Goal: Task Accomplishment & Management: Use online tool/utility

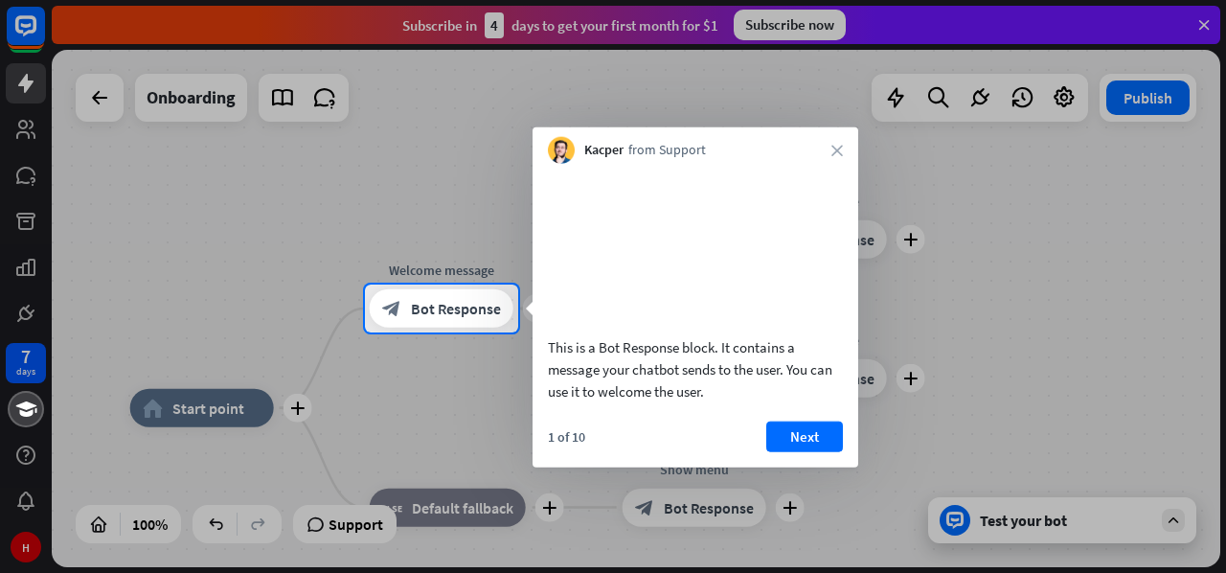
click at [762, 466] on div "1 of 10 Next" at bounding box center [696, 443] width 326 height 46
click at [784, 451] on button "Next" at bounding box center [804, 435] width 77 height 31
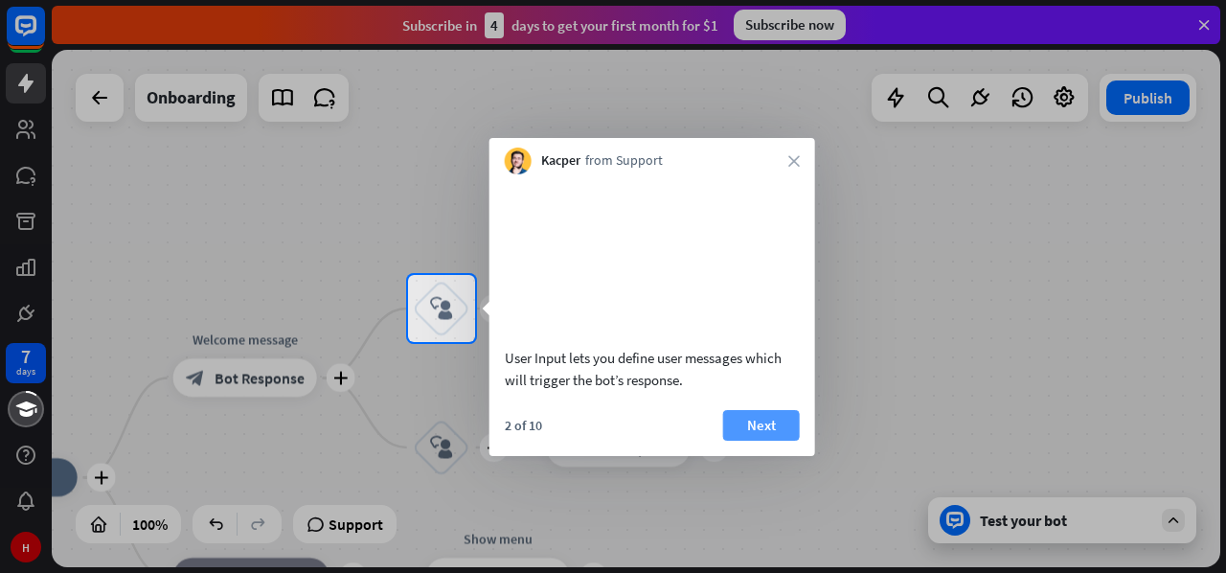
click at [785, 441] on button "Next" at bounding box center [761, 425] width 77 height 31
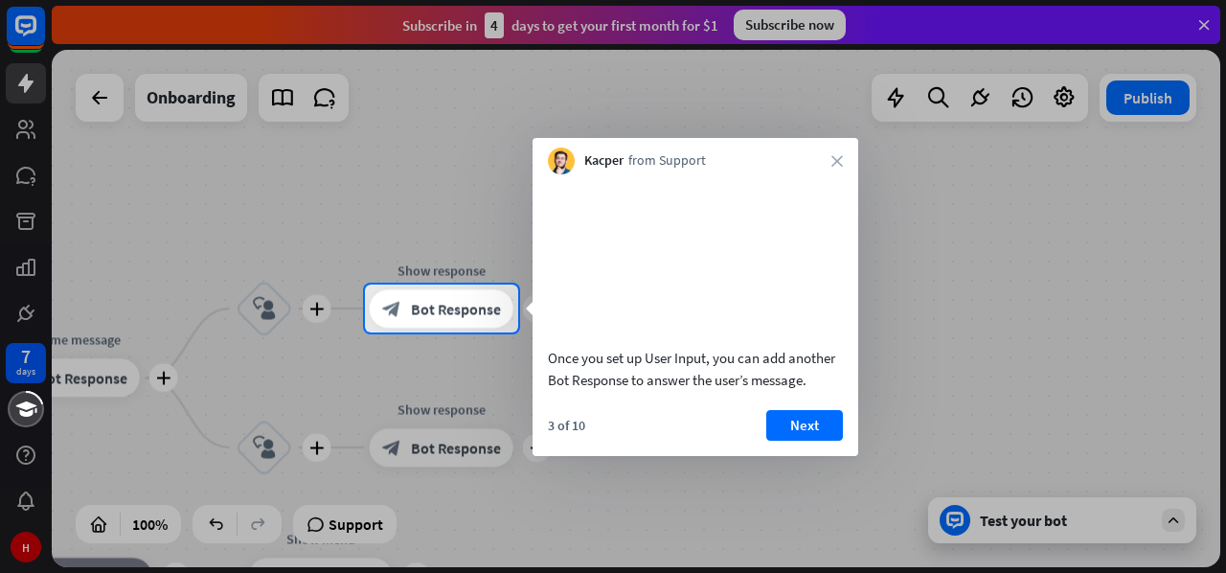
click at [785, 441] on button "Next" at bounding box center [804, 425] width 77 height 31
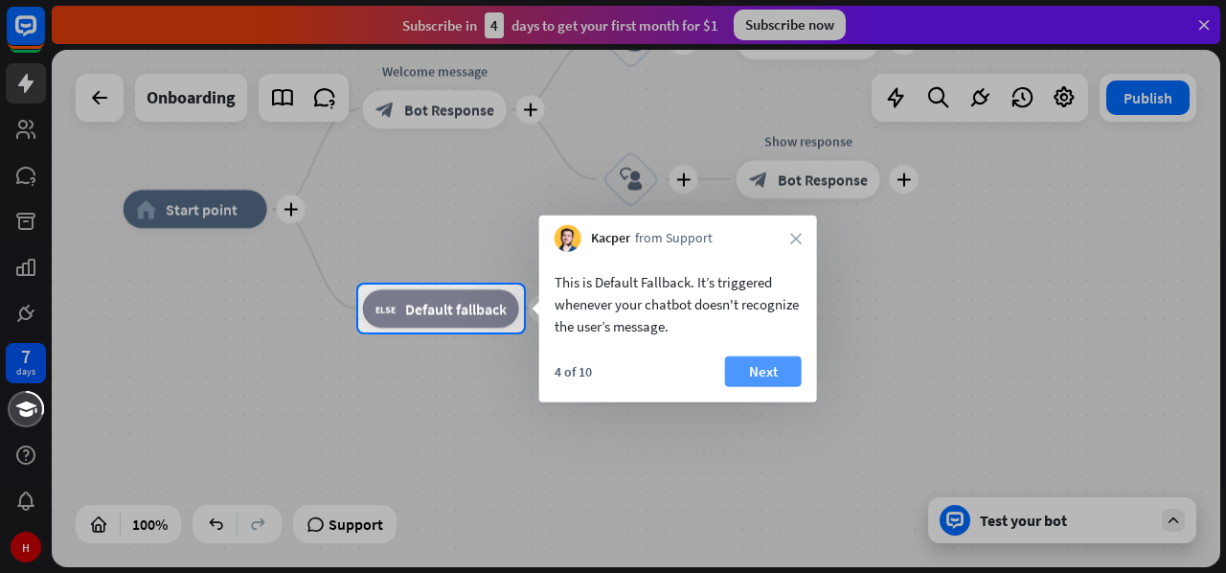
click at [766, 374] on button "Next" at bounding box center [763, 371] width 77 height 31
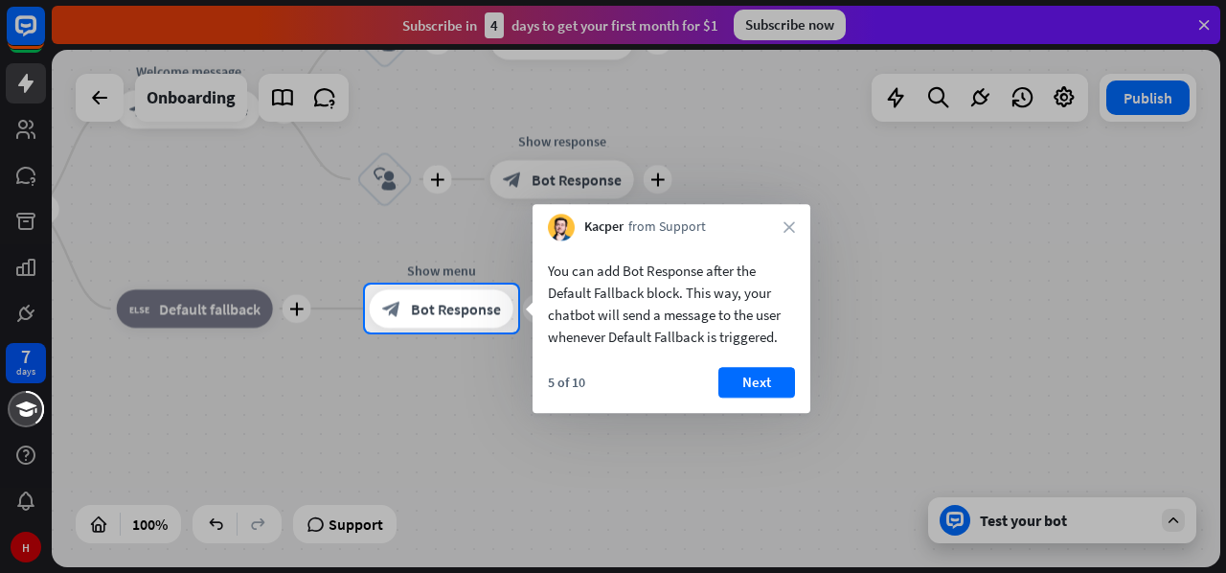
click at [766, 374] on button "Next" at bounding box center [756, 382] width 77 height 31
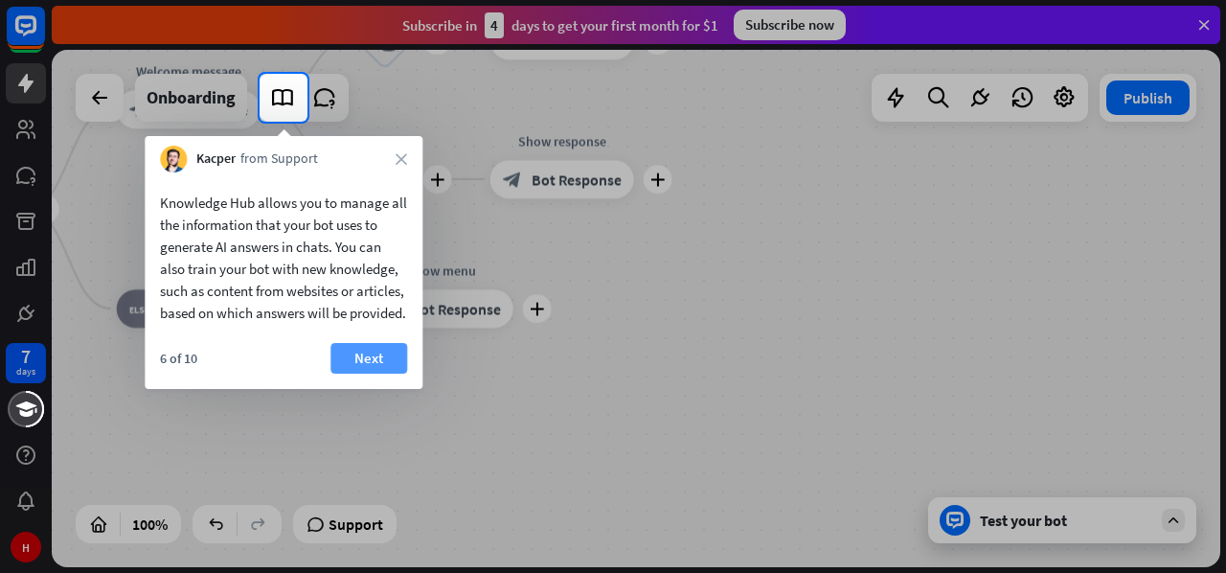
click at [374, 374] on button "Next" at bounding box center [368, 358] width 77 height 31
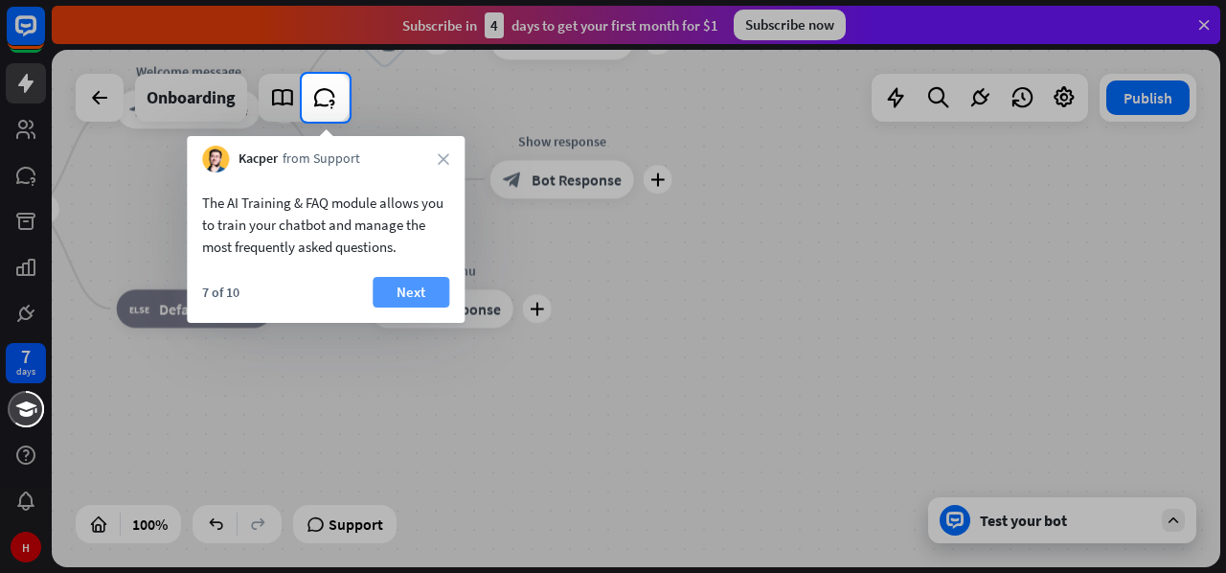
click at [410, 291] on button "Next" at bounding box center [411, 292] width 77 height 31
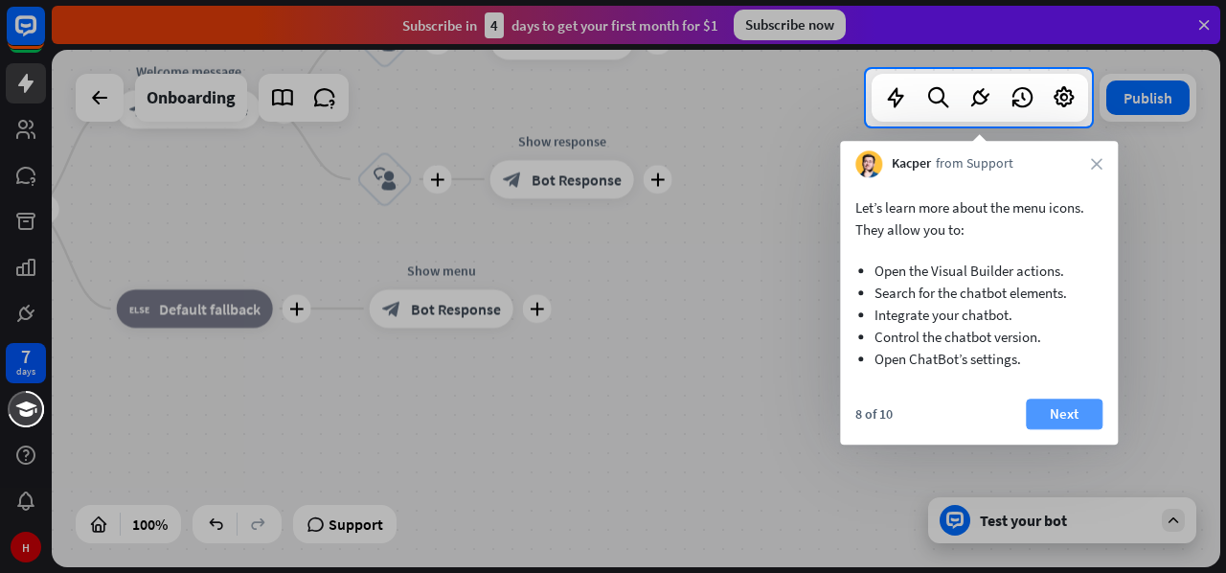
click at [1065, 418] on button "Next" at bounding box center [1064, 413] width 77 height 31
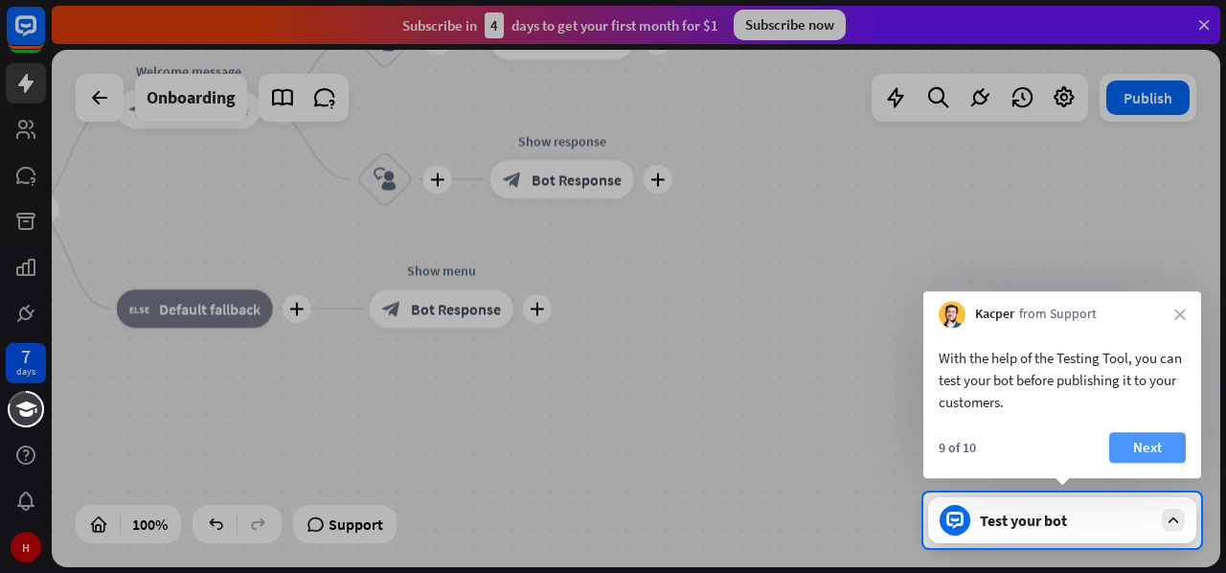
click at [1151, 445] on button "Next" at bounding box center [1147, 447] width 77 height 31
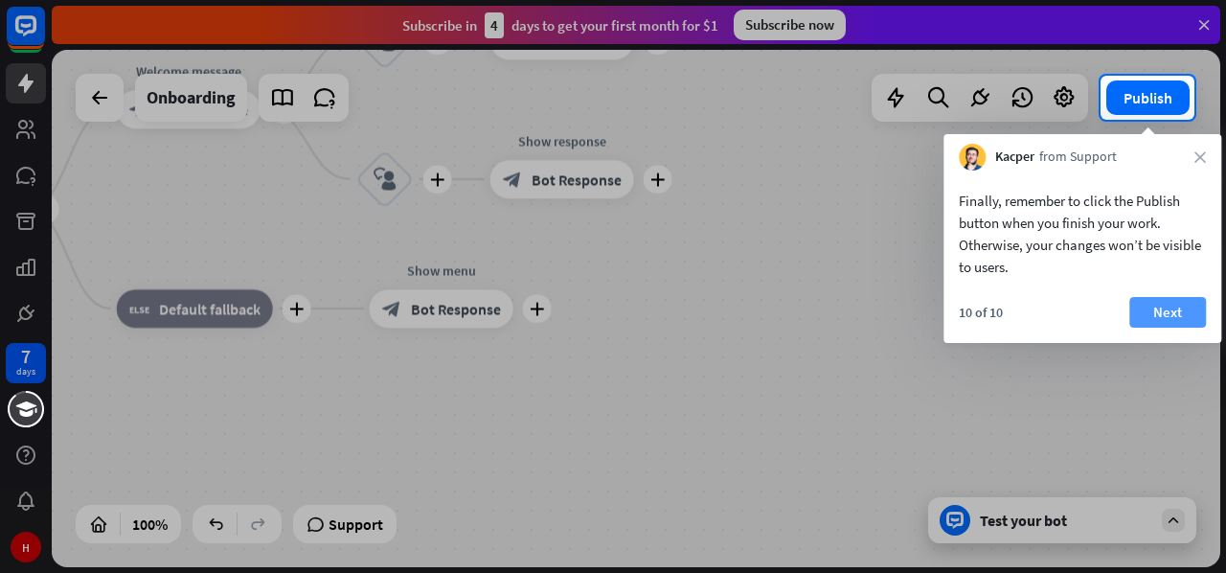
click at [1167, 298] on button "Next" at bounding box center [1167, 312] width 77 height 31
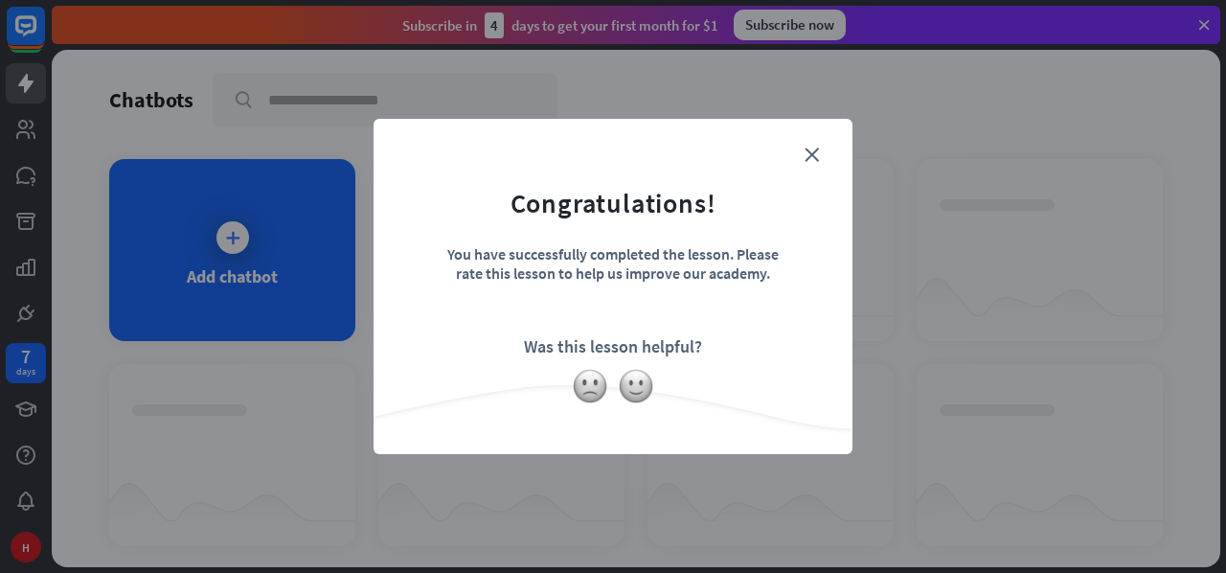
click at [985, 371] on div "close Congratulations! You have successfully completed the lesson. Please rate …" at bounding box center [613, 286] width 1226 height 573
click at [814, 152] on icon "close" at bounding box center [812, 154] width 14 height 14
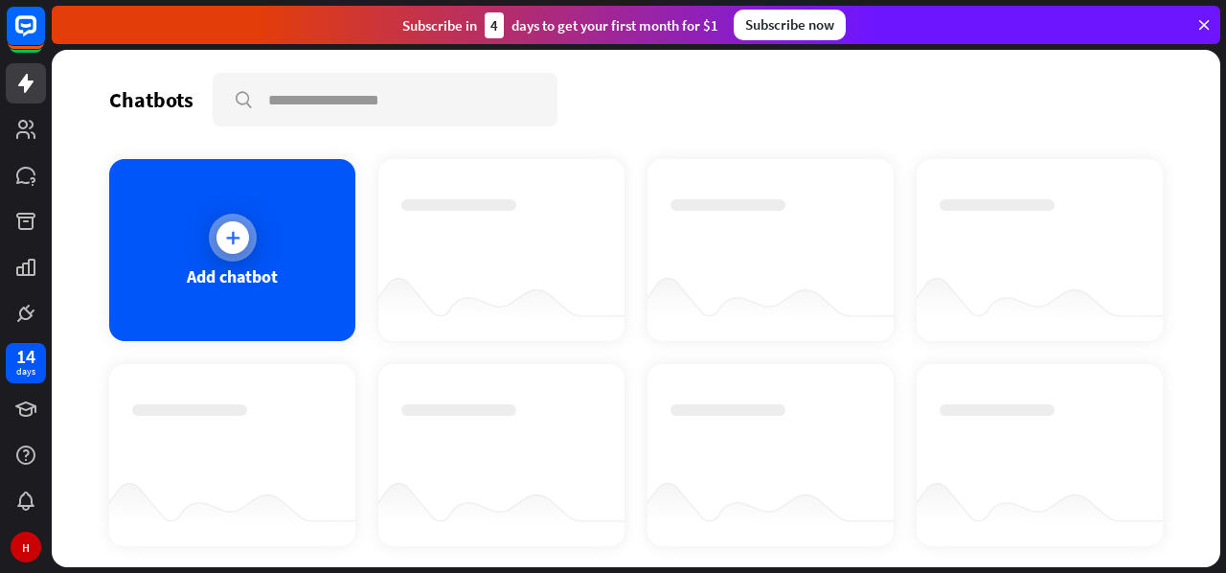
click at [223, 243] on icon at bounding box center [232, 237] width 19 height 19
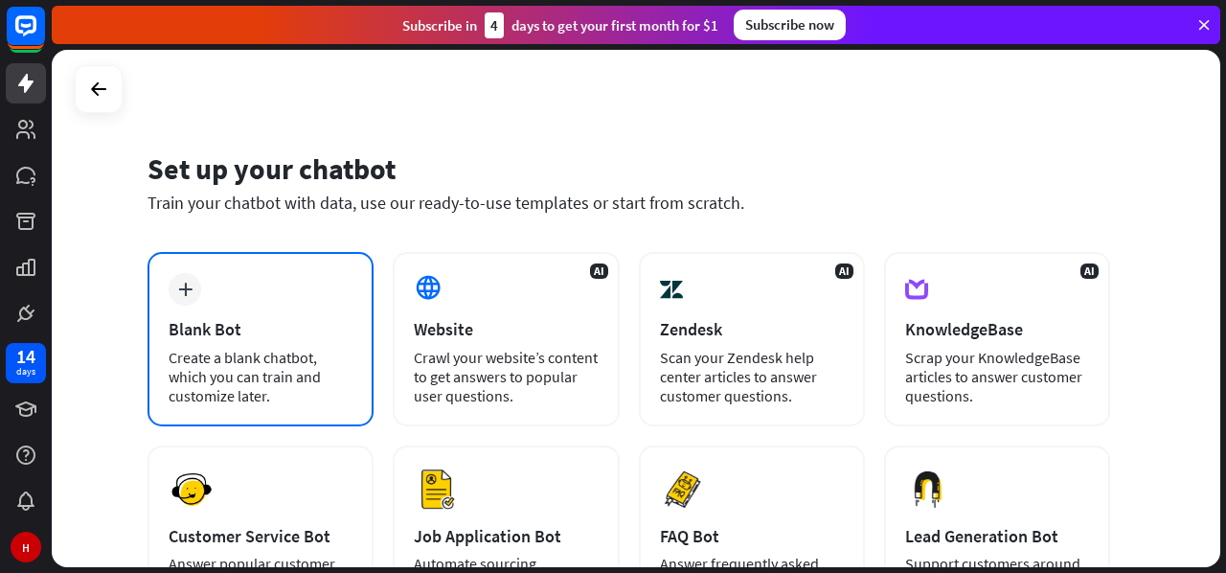
click at [185, 287] on icon "plus" at bounding box center [185, 289] width 14 height 13
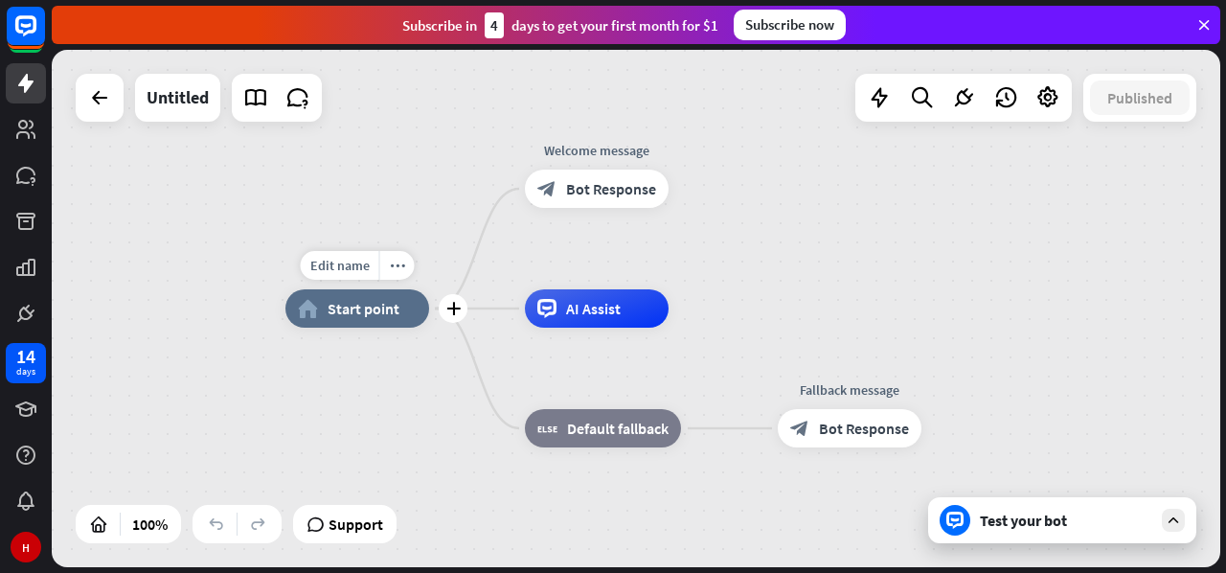
click at [352, 322] on div "home_2 Start point" at bounding box center [357, 308] width 144 height 38
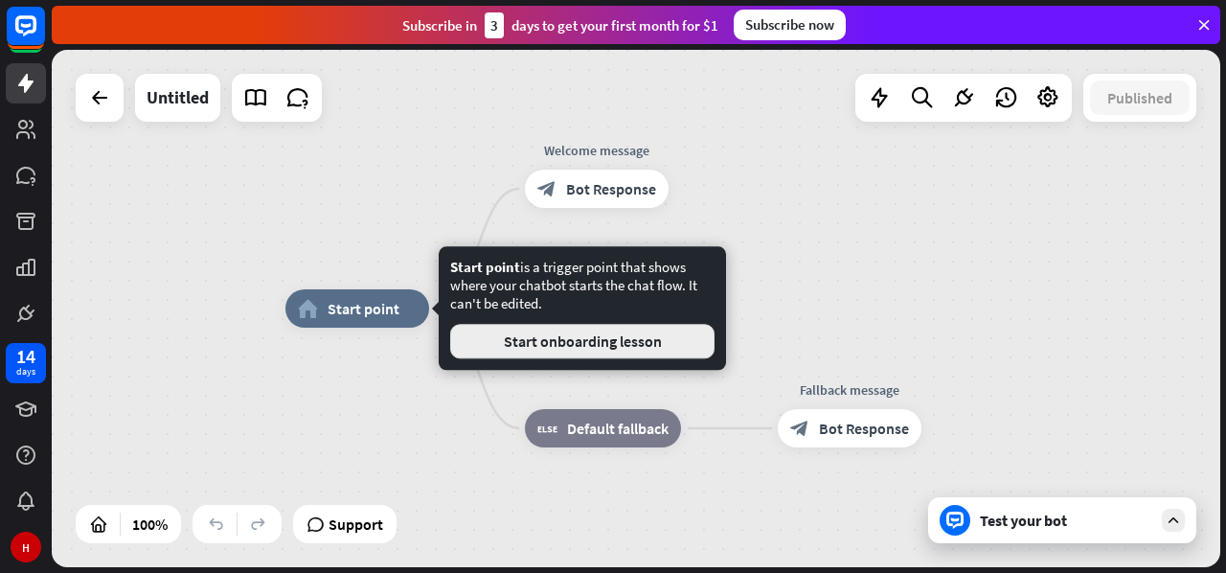
click at [506, 346] on button "Start onboarding lesson" at bounding box center [582, 341] width 264 height 34
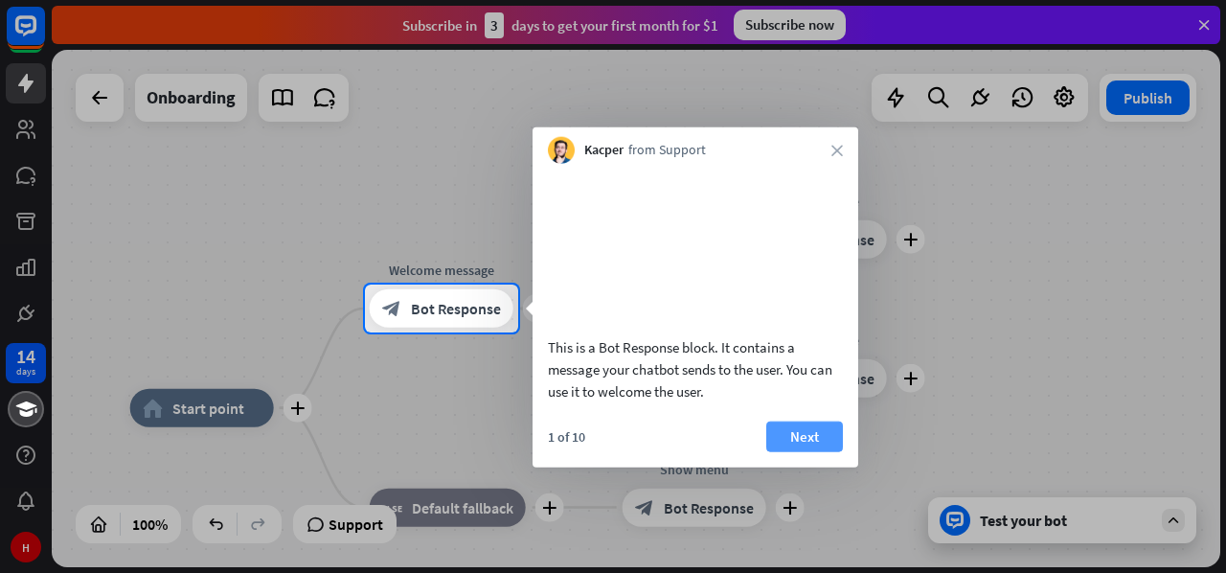
click at [783, 451] on button "Next" at bounding box center [804, 435] width 77 height 31
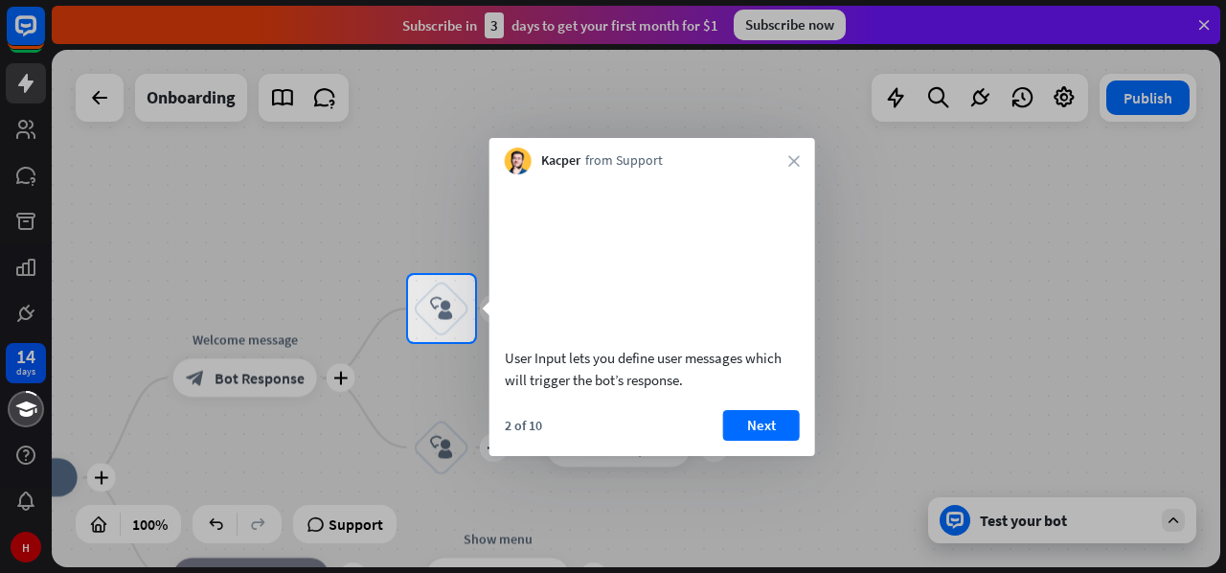
click at [465, 477] on div at bounding box center [613, 457] width 1226 height 231
click at [766, 441] on button "Next" at bounding box center [761, 425] width 77 height 31
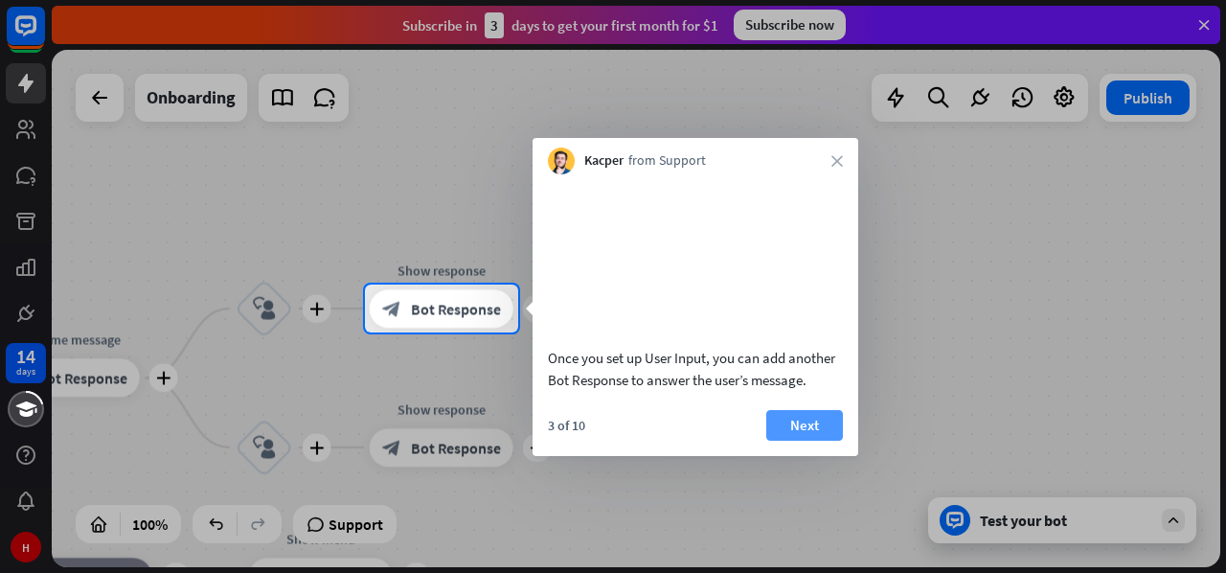
click at [802, 441] on button "Next" at bounding box center [804, 425] width 77 height 31
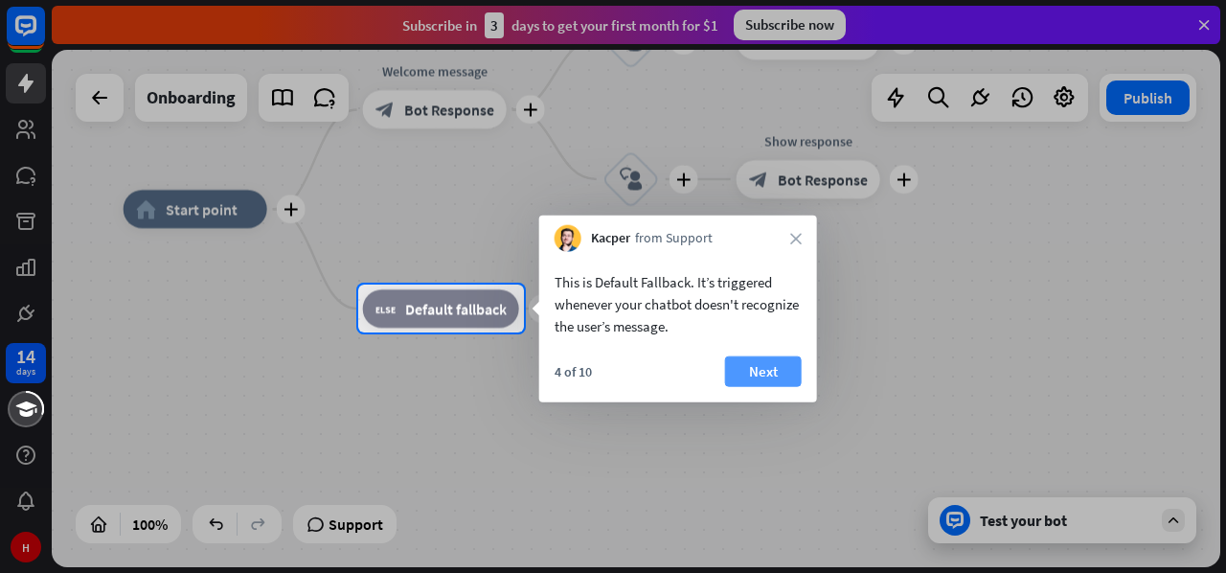
click at [760, 374] on button "Next" at bounding box center [763, 371] width 77 height 31
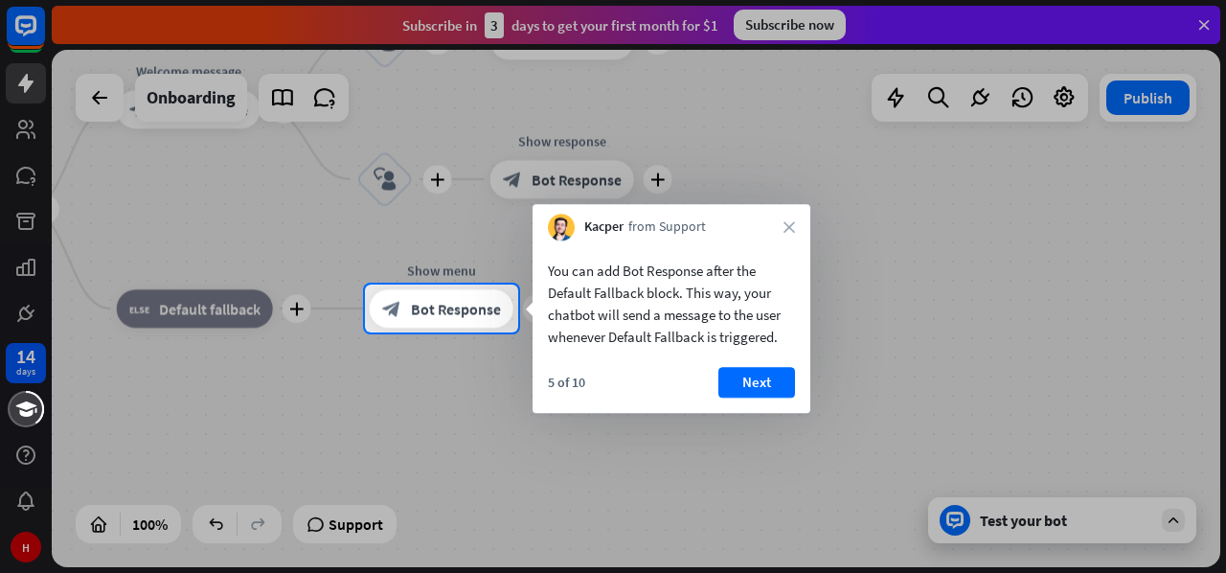
click at [760, 374] on button "Next" at bounding box center [756, 382] width 77 height 31
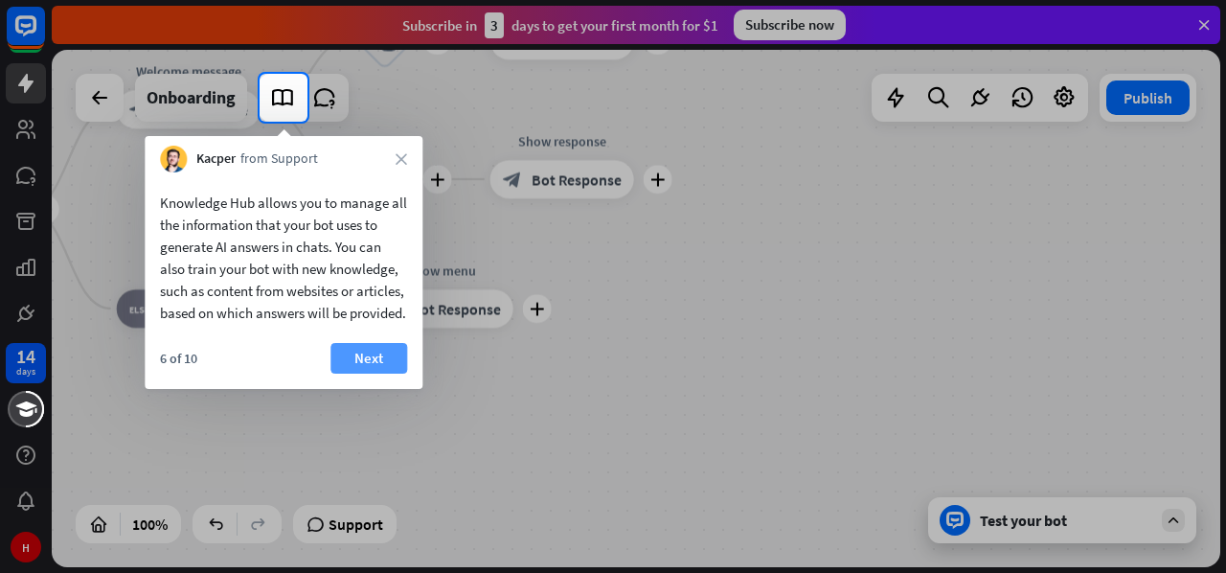
click at [367, 374] on button "Next" at bounding box center [368, 358] width 77 height 31
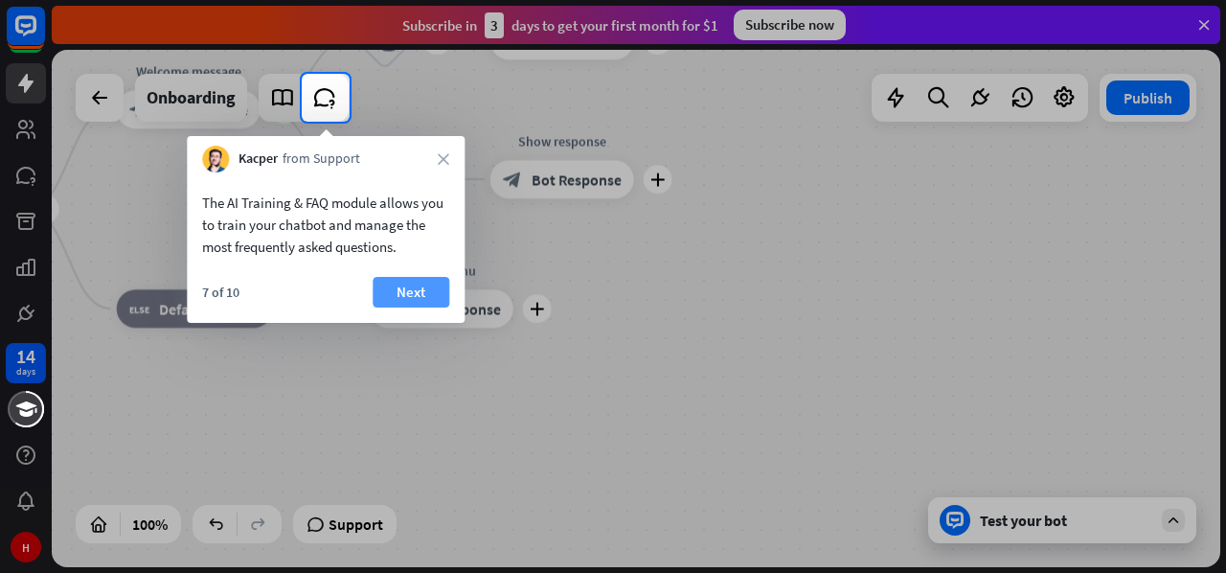
click at [409, 290] on button "Next" at bounding box center [411, 292] width 77 height 31
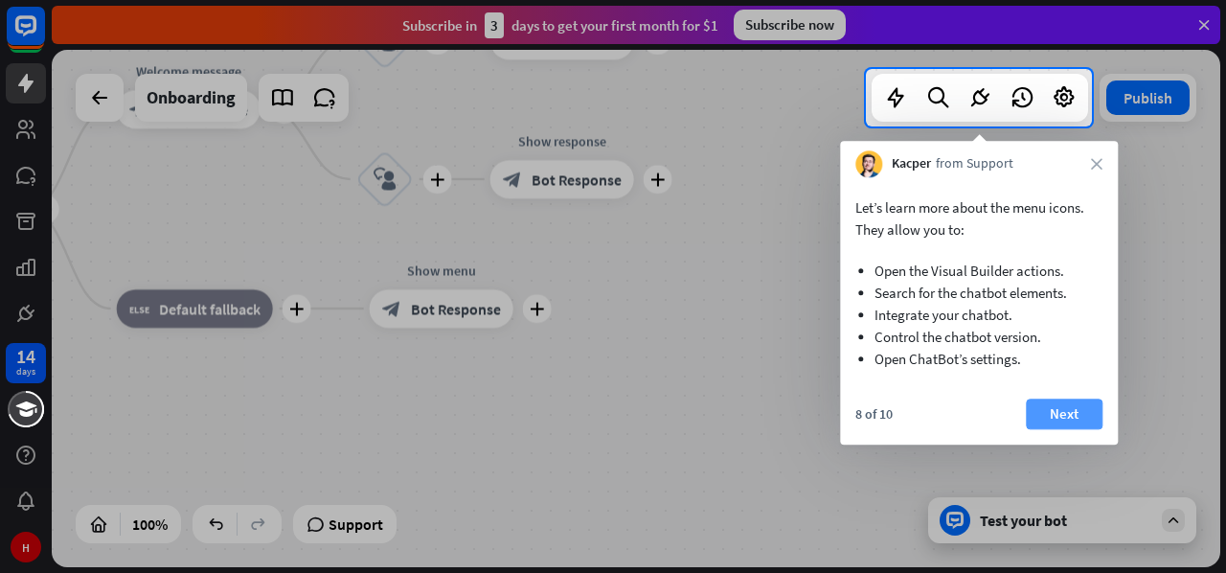
click at [1051, 419] on button "Next" at bounding box center [1064, 413] width 77 height 31
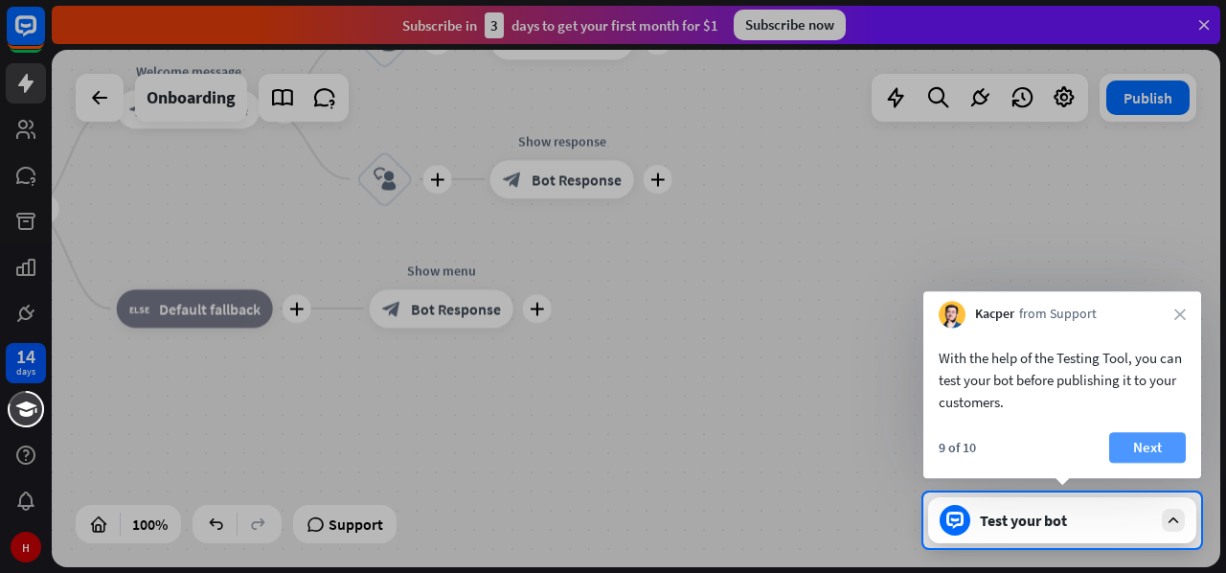
click at [1135, 451] on button "Next" at bounding box center [1147, 447] width 77 height 31
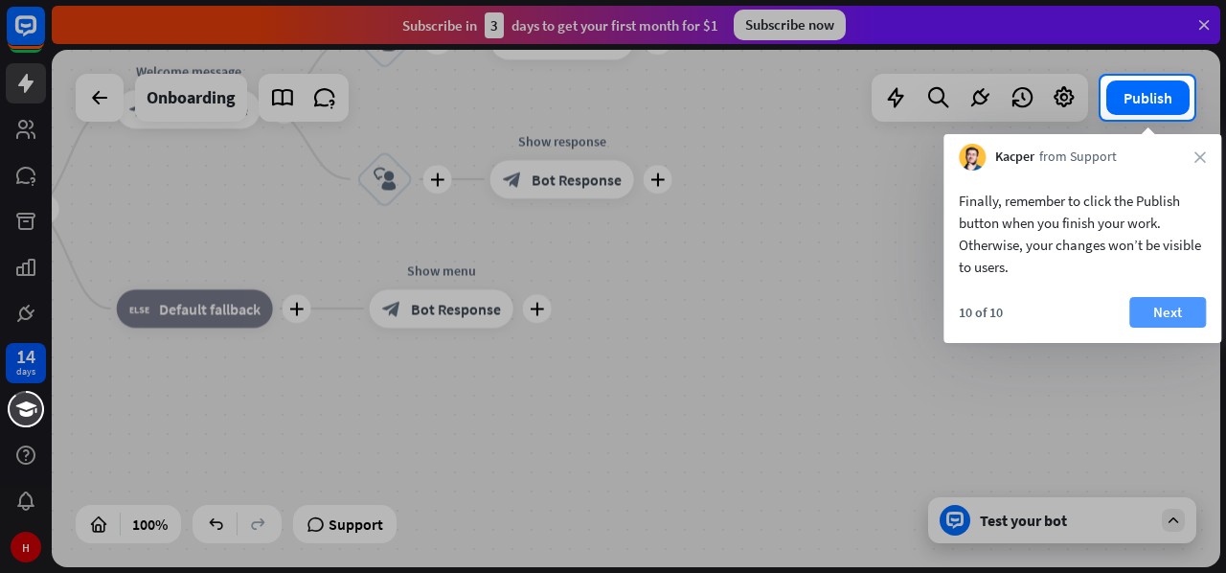
click at [1168, 307] on button "Next" at bounding box center [1167, 312] width 77 height 31
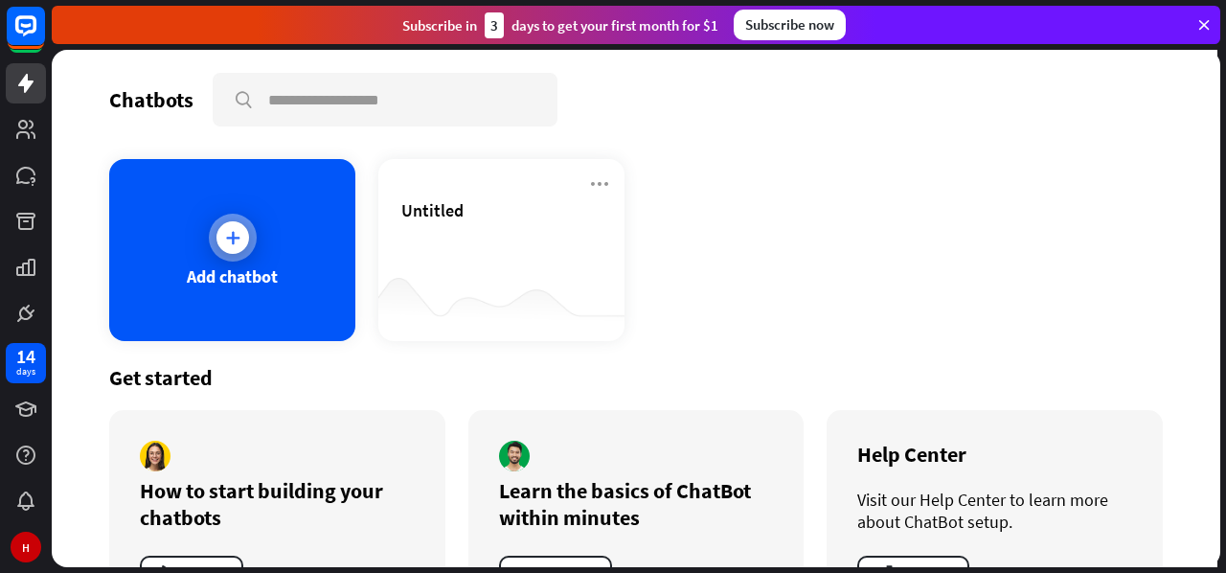
click at [227, 244] on icon at bounding box center [232, 237] width 19 height 19
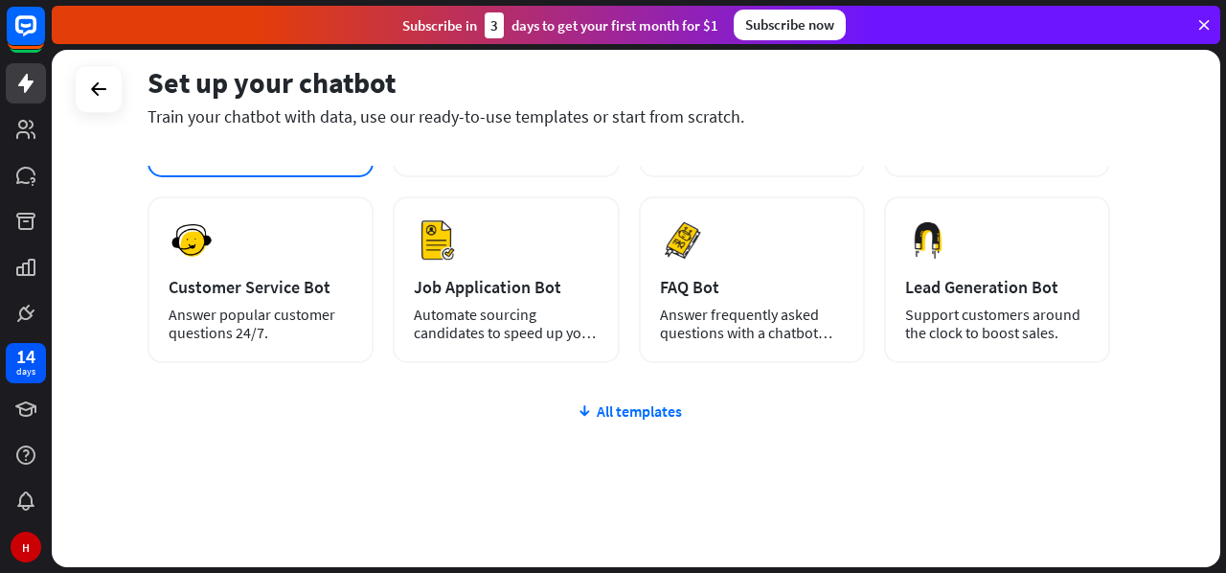
scroll to position [248, 0]
click at [602, 410] on div "All templates" at bounding box center [628, 411] width 963 height 19
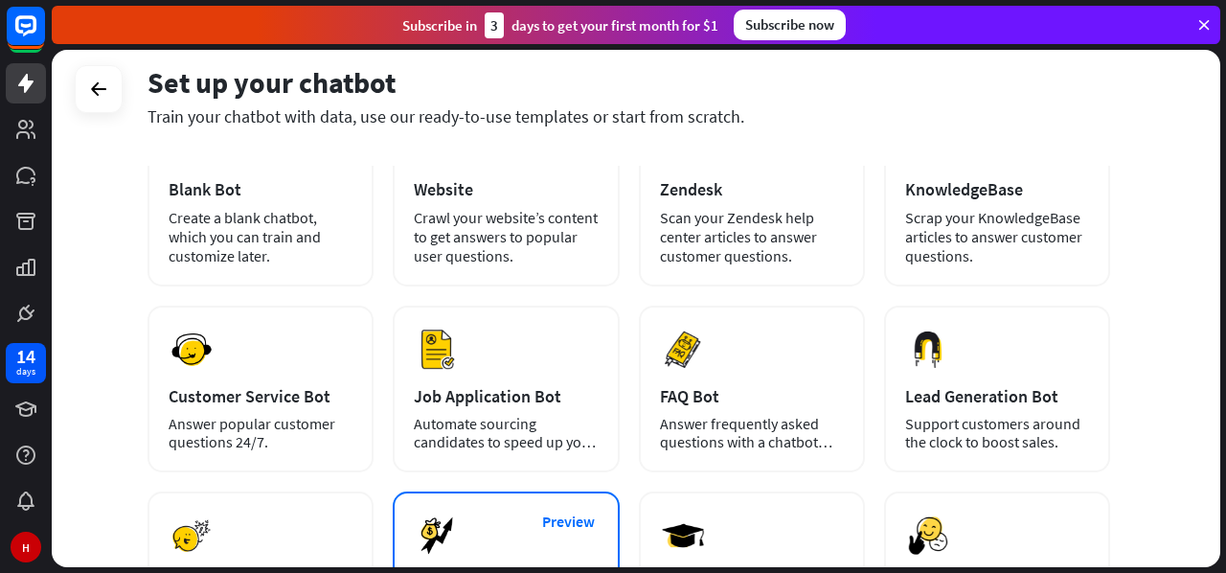
scroll to position [0, 0]
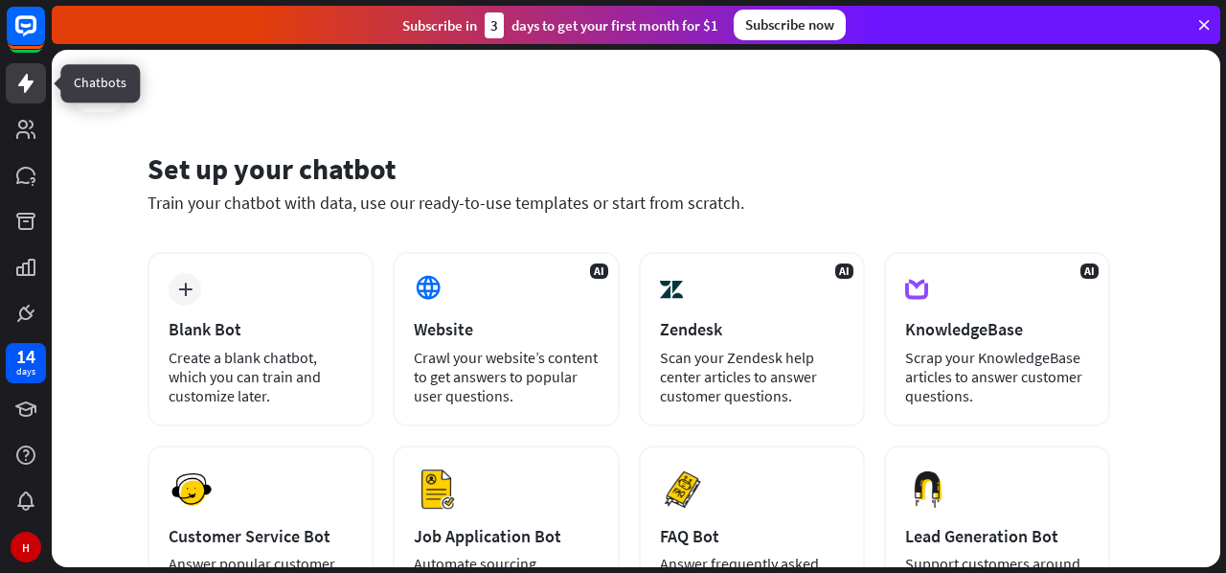
click at [33, 79] on icon at bounding box center [25, 83] width 23 height 23
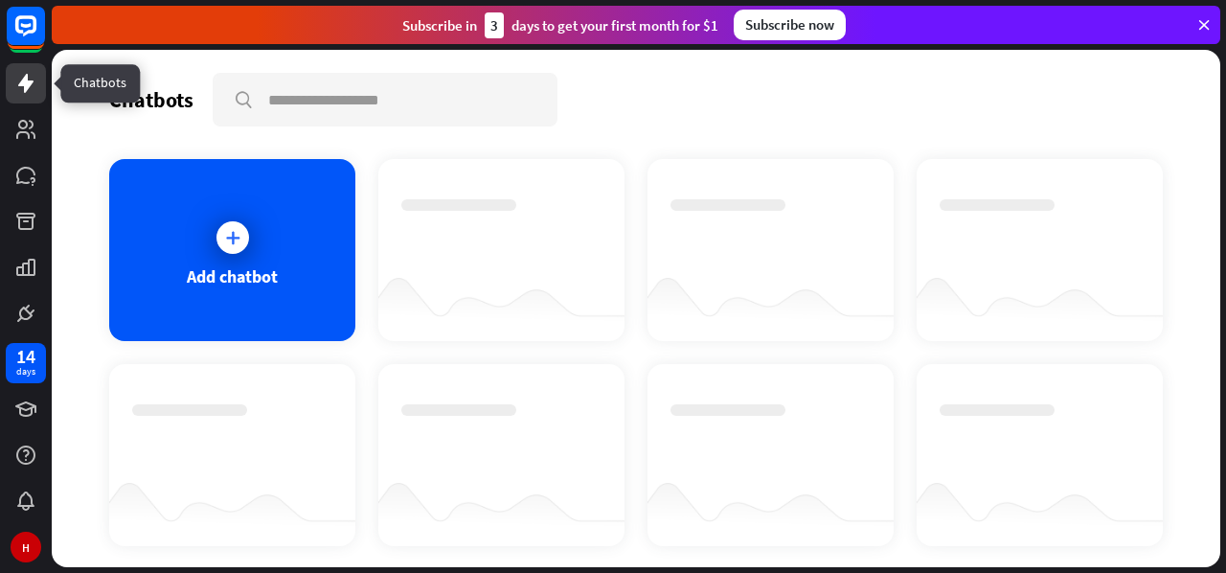
click at [33, 79] on icon at bounding box center [25, 83] width 23 height 23
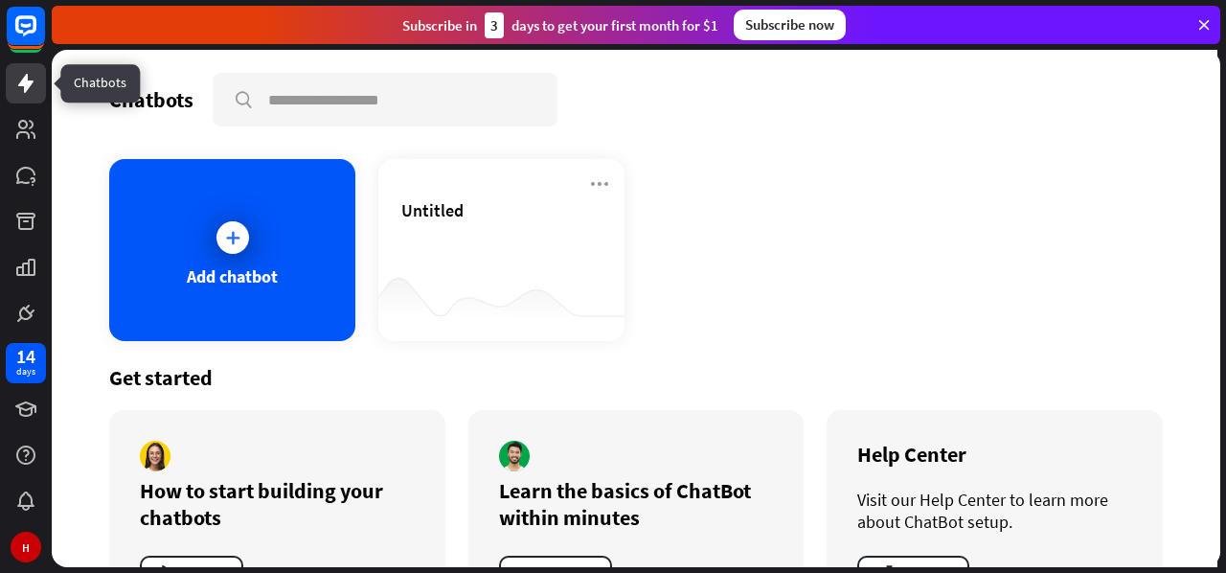
click at [33, 79] on icon at bounding box center [25, 83] width 23 height 23
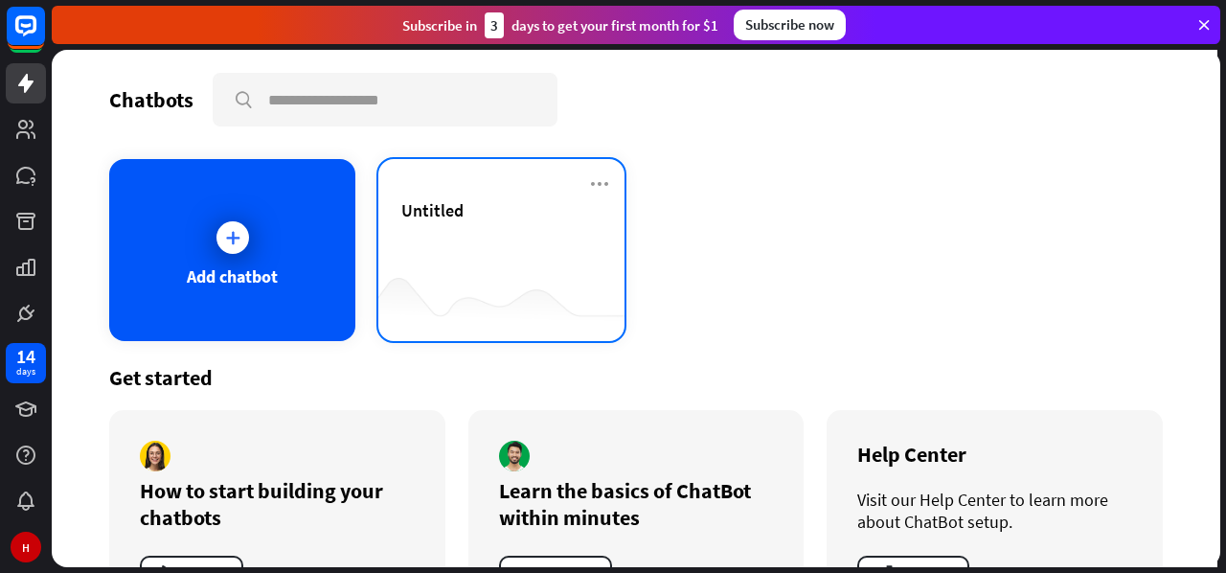
click at [448, 215] on span "Untitled" at bounding box center [432, 210] width 62 height 22
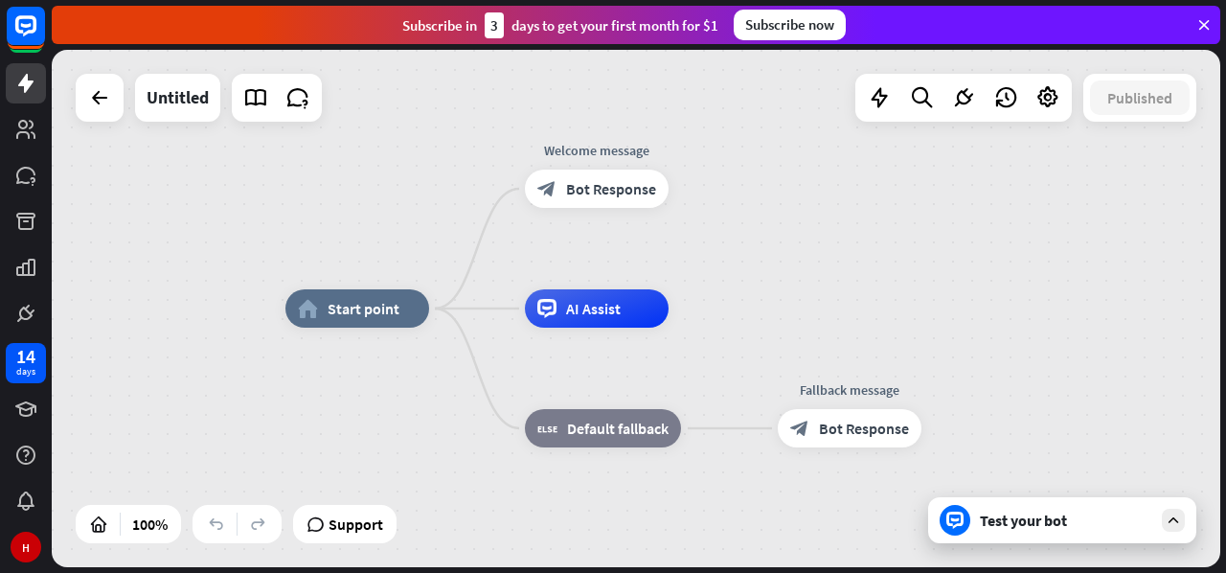
click at [1032, 528] on div "Test your bot" at bounding box center [1066, 519] width 172 height 19
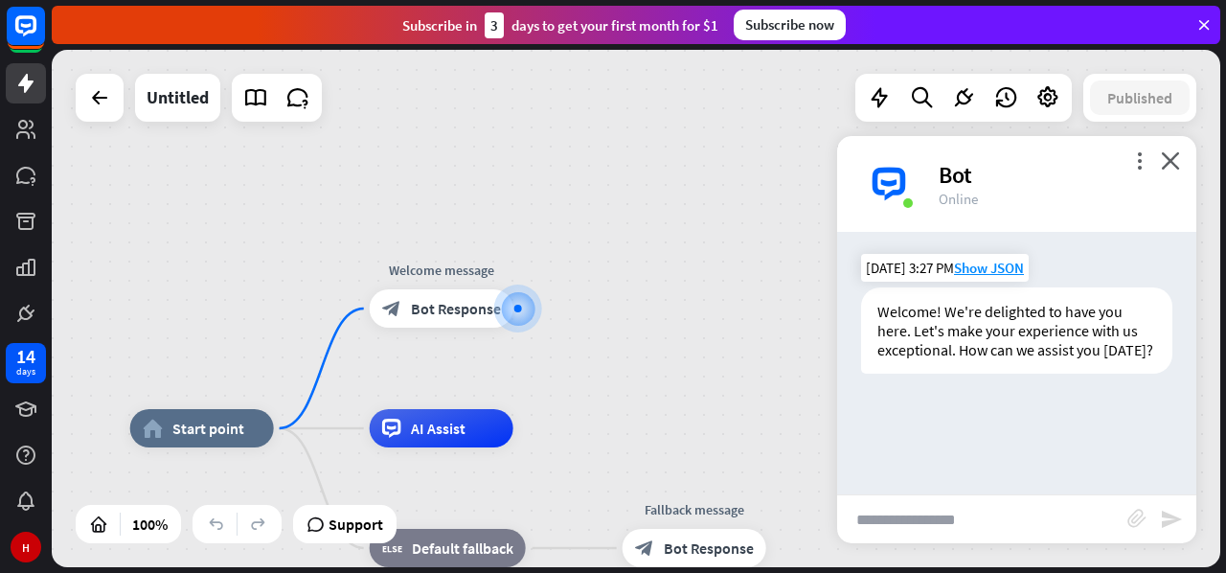
click at [958, 327] on div "Welcome! We're delighted to have you here. Let's make your experience with us e…" at bounding box center [1016, 330] width 311 height 86
click at [918, 519] on input "text" at bounding box center [982, 519] width 290 height 48
click at [908, 322] on div "Welcome! We're delighted to have you here. Let's make your experience with us e…" at bounding box center [1016, 330] width 311 height 86
click at [898, 514] on input "text" at bounding box center [982, 519] width 290 height 48
type input "********"
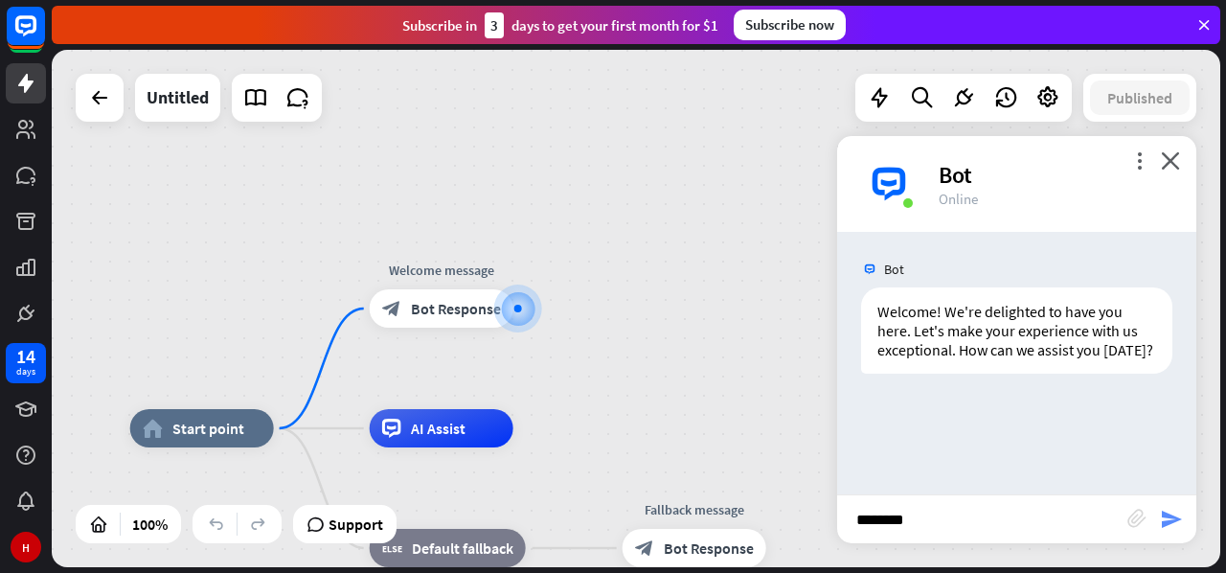
click at [1175, 520] on icon "send" at bounding box center [1171, 519] width 23 height 23
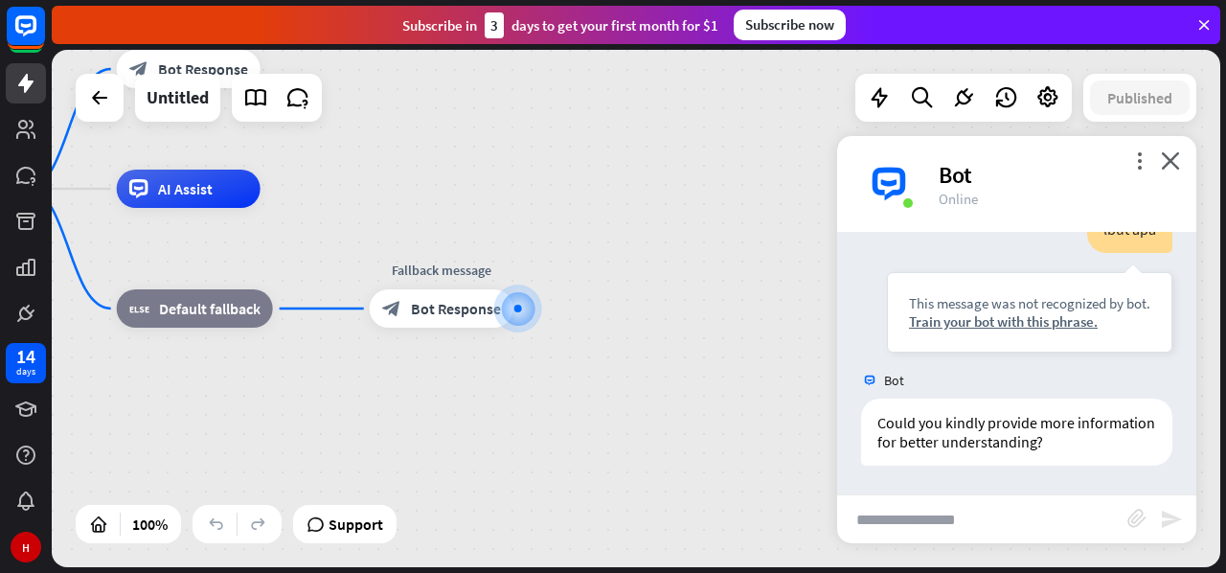
scroll to position [232, 0]
click at [1174, 156] on icon "close" at bounding box center [1170, 160] width 19 height 18
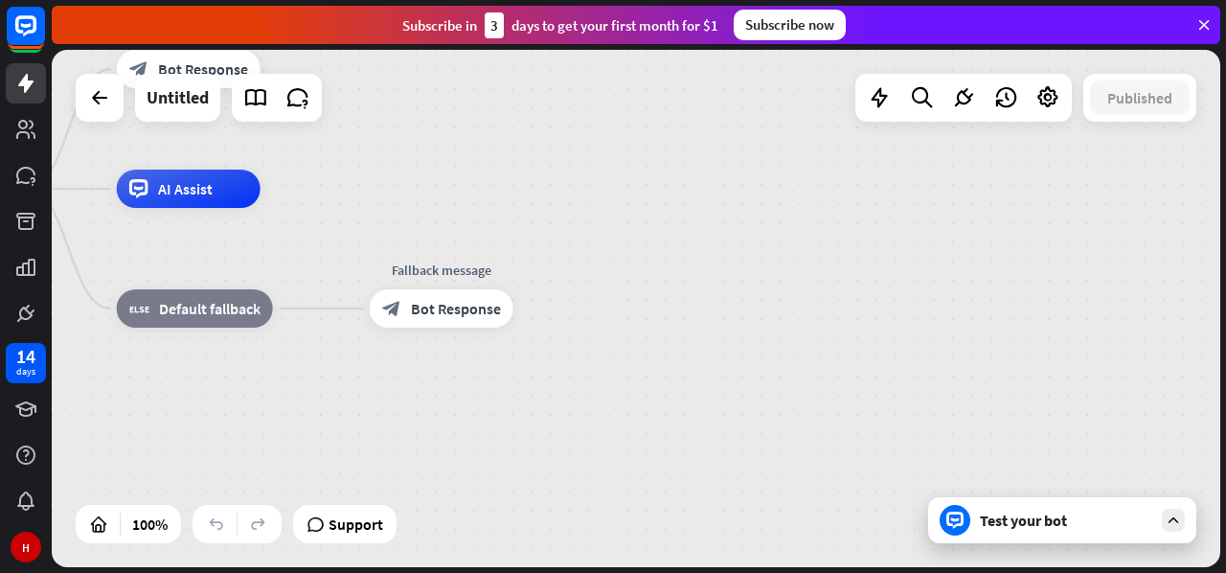
click at [996, 532] on div "Test your bot" at bounding box center [1062, 520] width 268 height 46
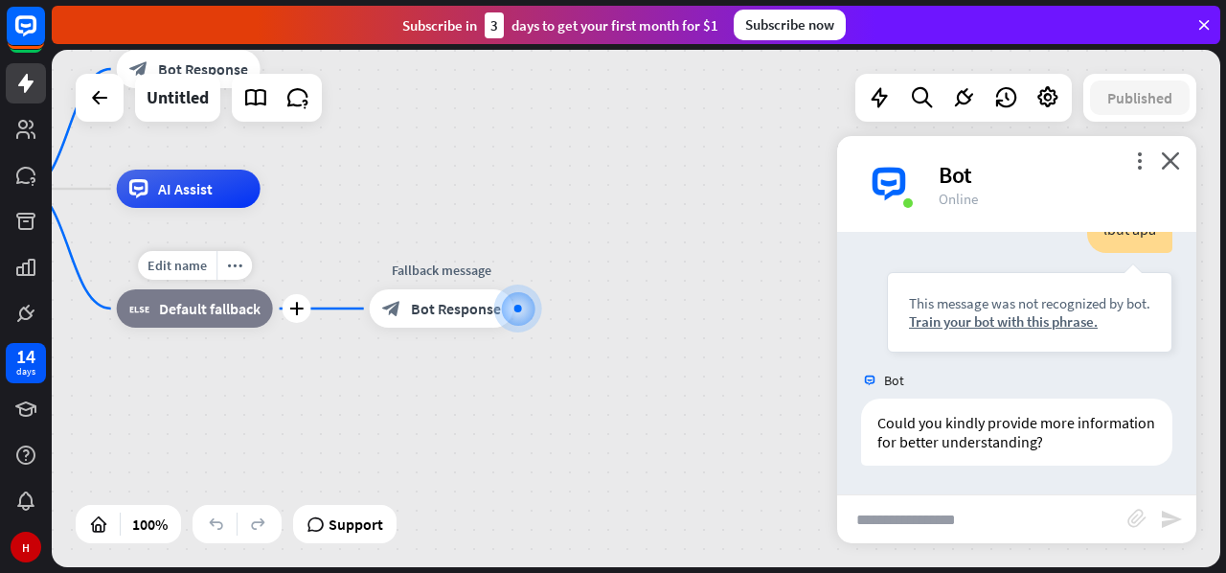
click at [165, 315] on span "Default fallback" at bounding box center [210, 308] width 102 height 19
click at [772, 319] on div "home_2 Start point Welcome message block_bot_response Bot Response AI Assist bl…" at bounding box center [461, 447] width 1168 height 517
click at [87, 107] on div at bounding box center [99, 98] width 38 height 38
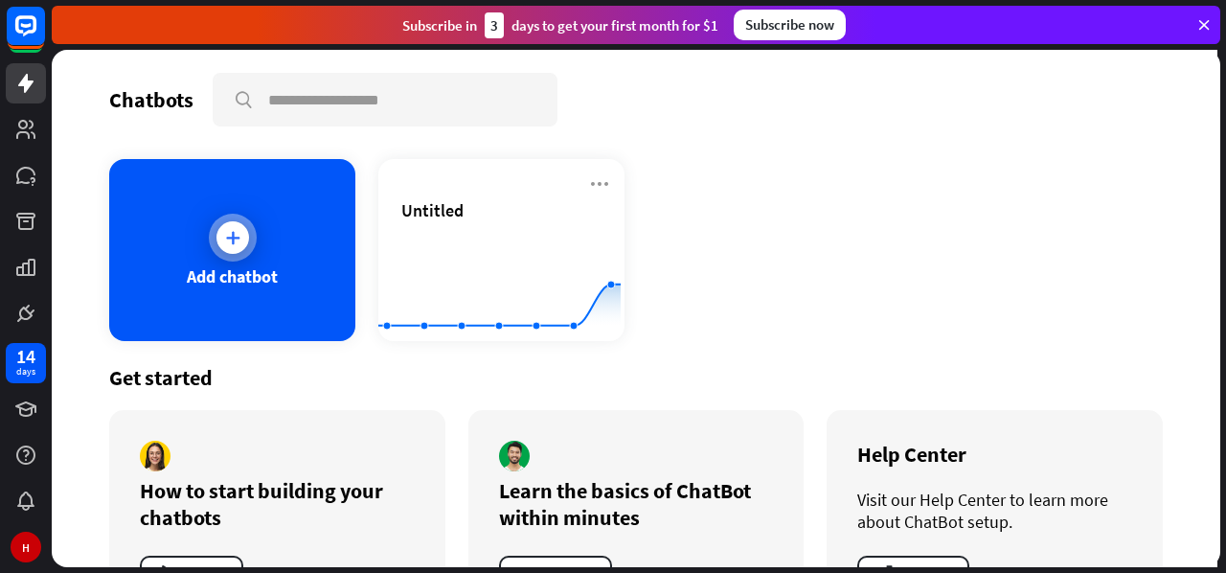
click at [220, 223] on div at bounding box center [232, 237] width 33 height 33
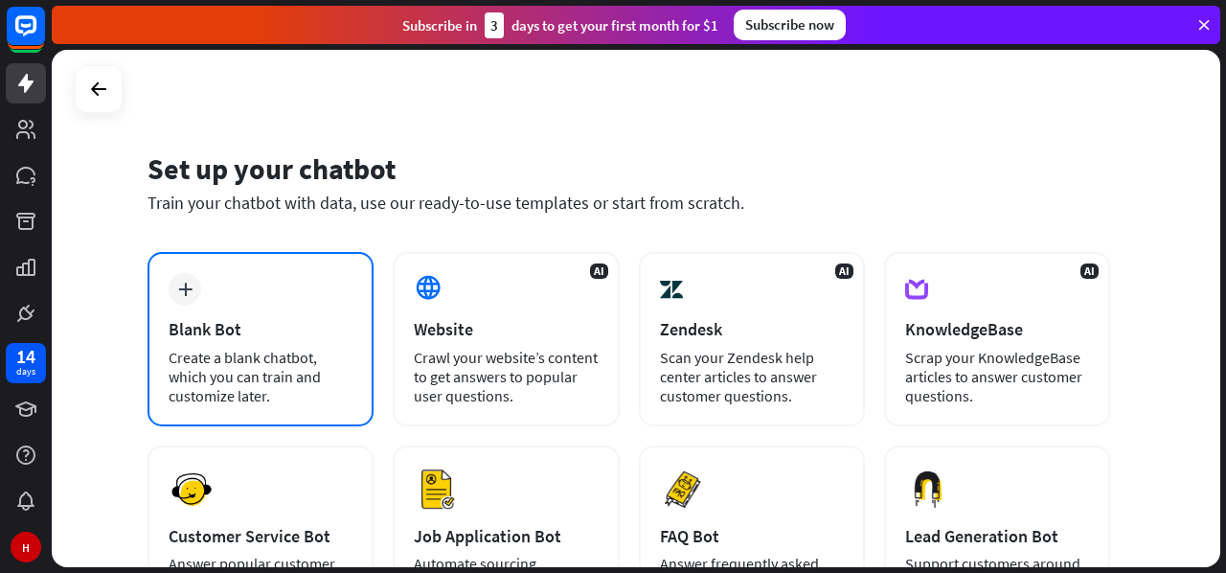
click at [183, 298] on div "plus" at bounding box center [185, 289] width 33 height 33
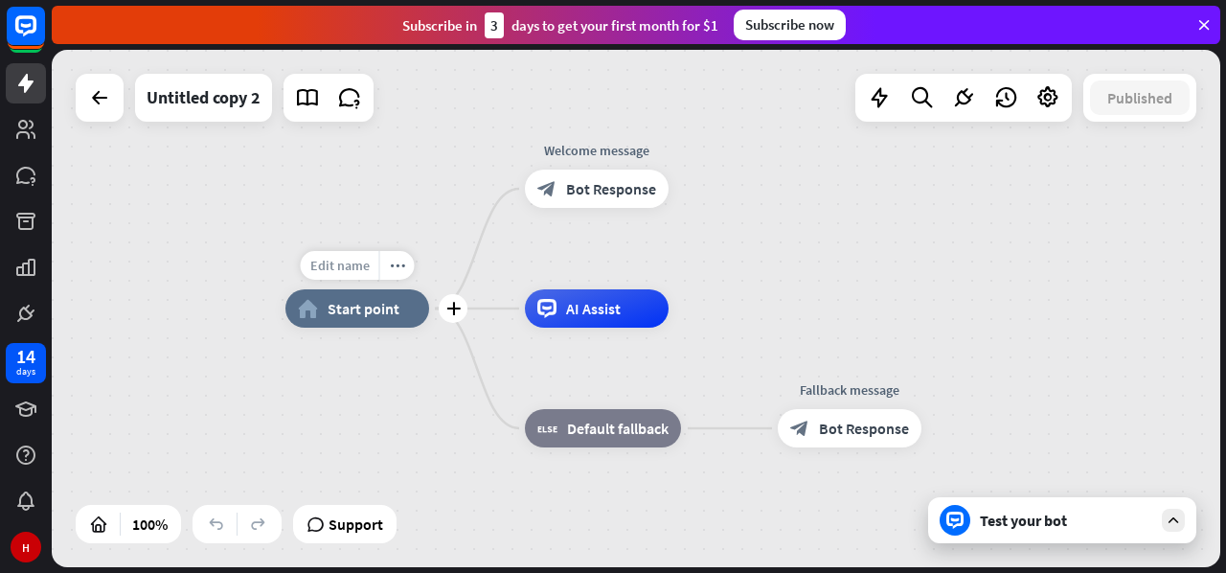
click at [360, 262] on span "Edit name" at bounding box center [339, 265] width 59 height 17
click at [360, 262] on input "text" at bounding box center [357, 266] width 134 height 27
click at [361, 328] on div "Edit name more_horiz plus home_2 Start point" at bounding box center [357, 308] width 144 height 38
click at [396, 267] on icon "more_horiz" at bounding box center [397, 266] width 15 height 14
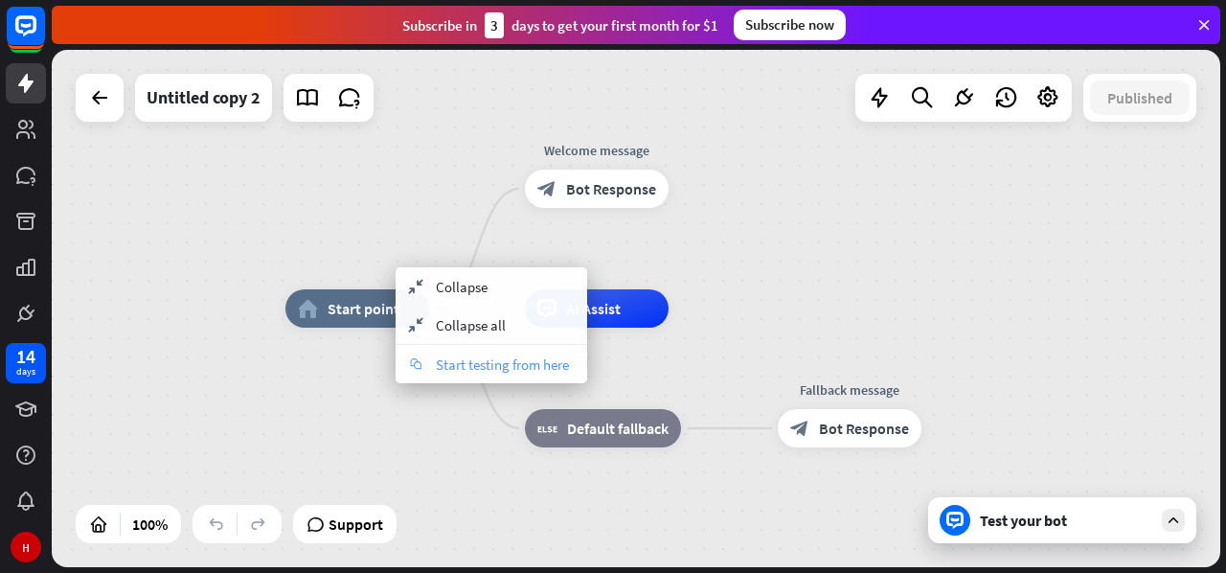
click at [454, 367] on span "Start testing from here" at bounding box center [502, 364] width 133 height 18
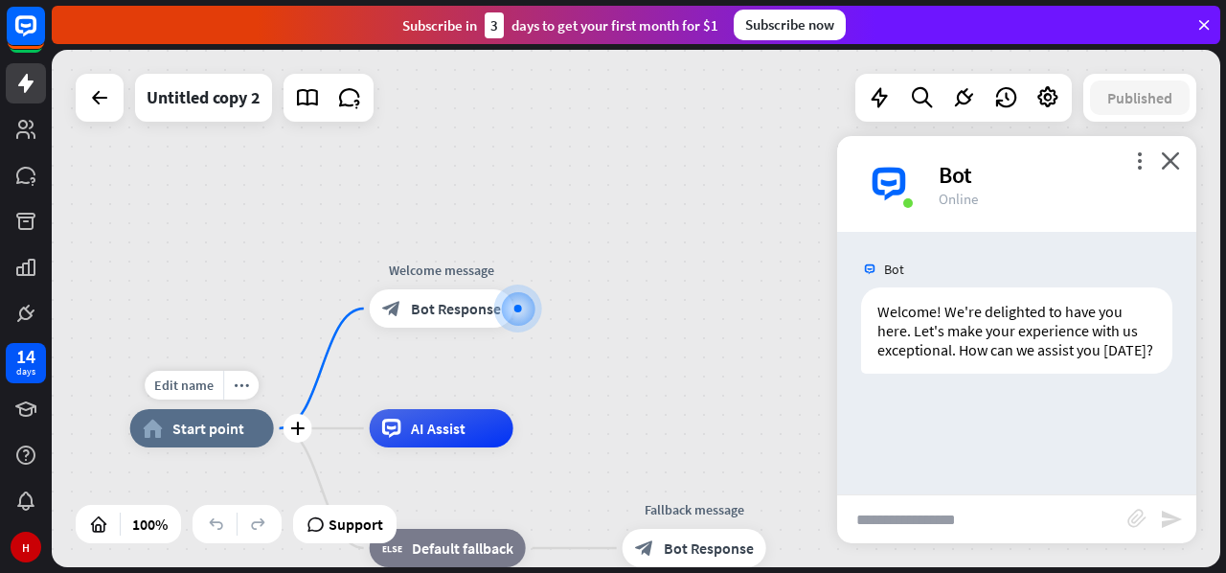
click at [216, 444] on div "home_2 Start point" at bounding box center [202, 428] width 144 height 38
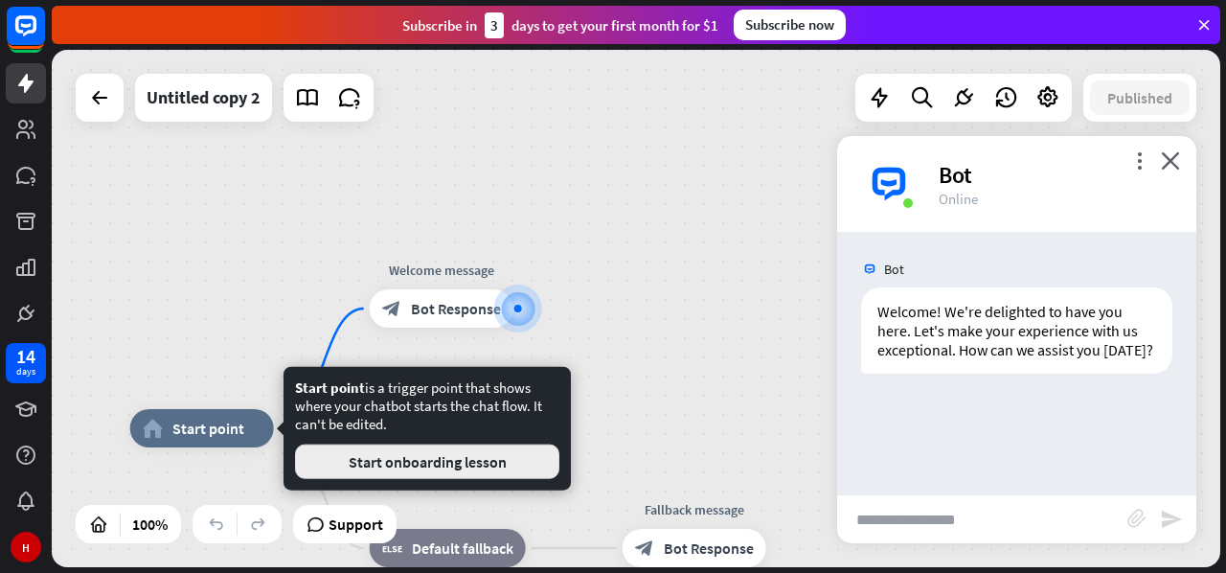
click at [368, 461] on button "Start onboarding lesson" at bounding box center [427, 461] width 264 height 34
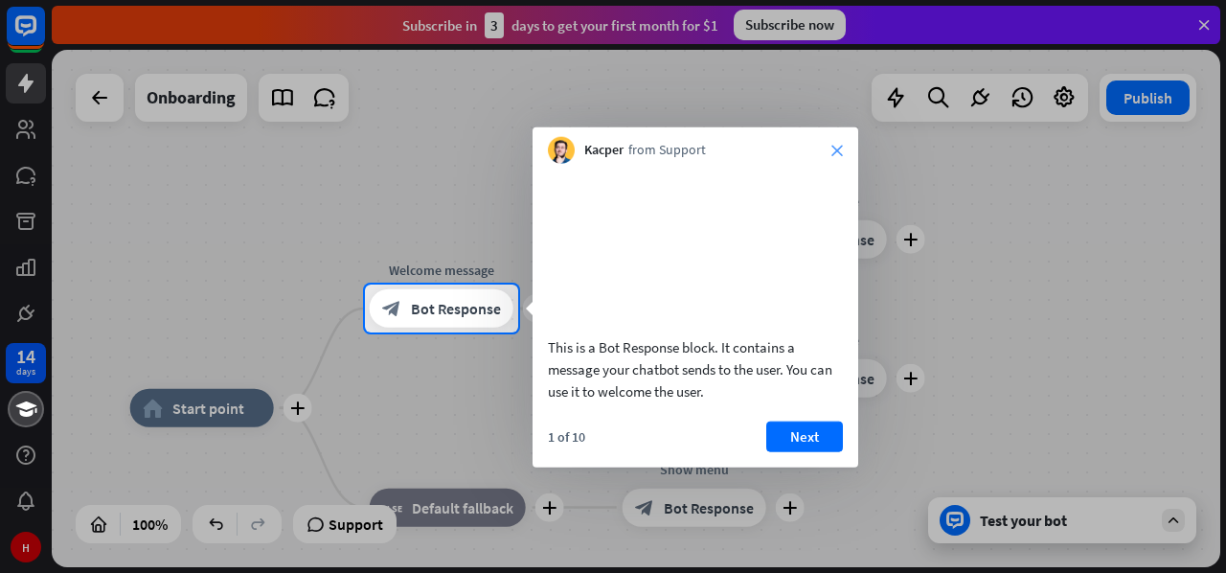
click at [834, 147] on icon "close" at bounding box center [836, 150] width 11 height 11
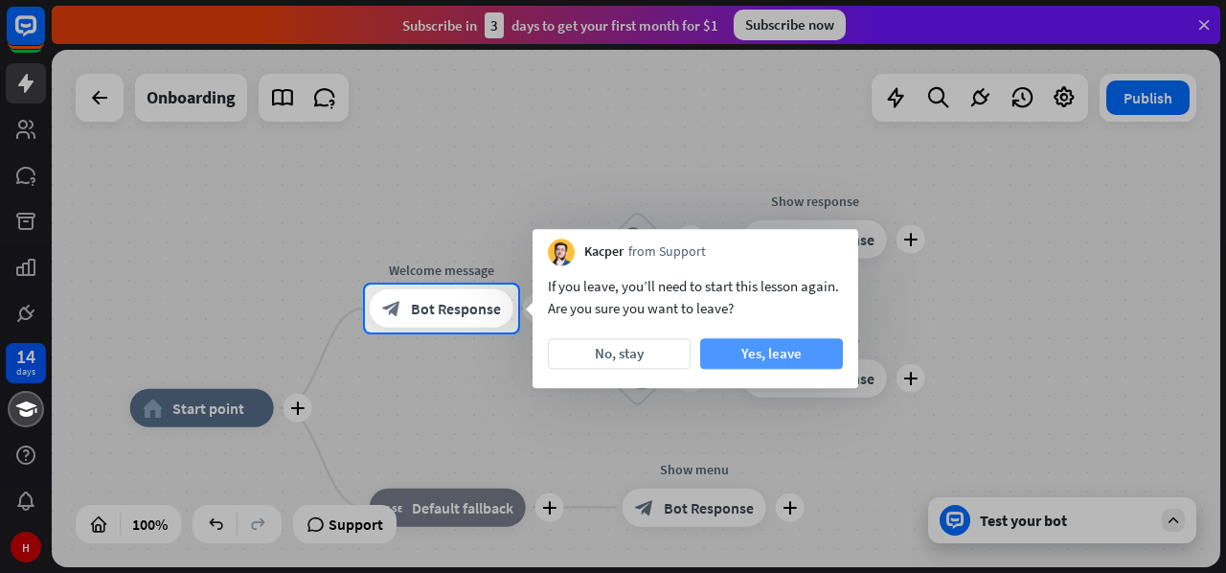
click at [760, 365] on button "Yes, leave" at bounding box center [771, 353] width 143 height 31
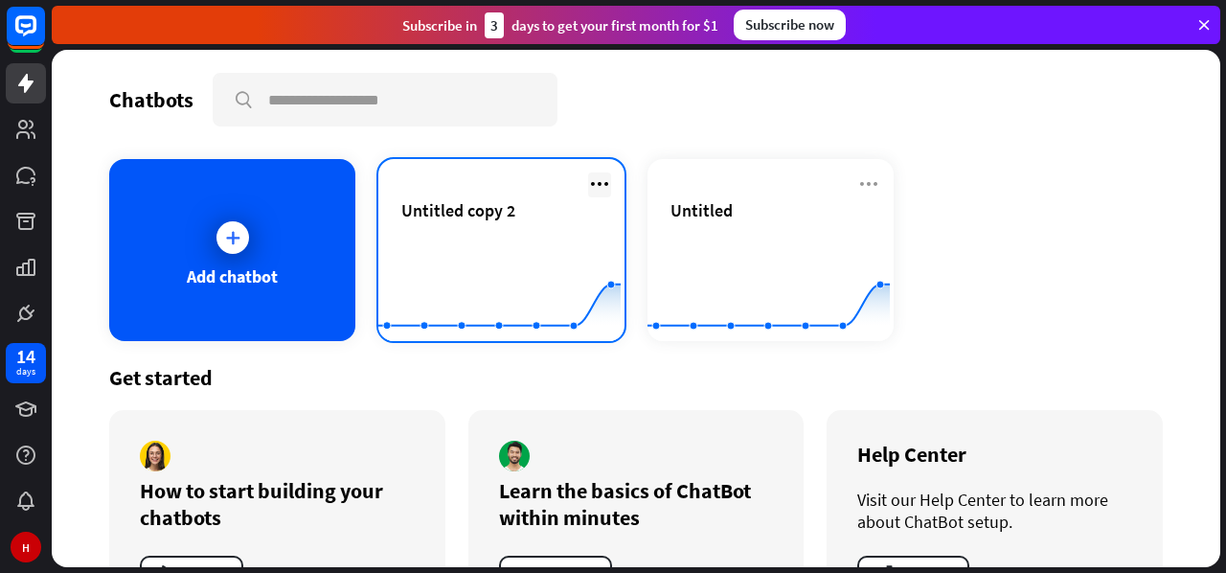
click at [592, 183] on icon at bounding box center [599, 183] width 23 height 23
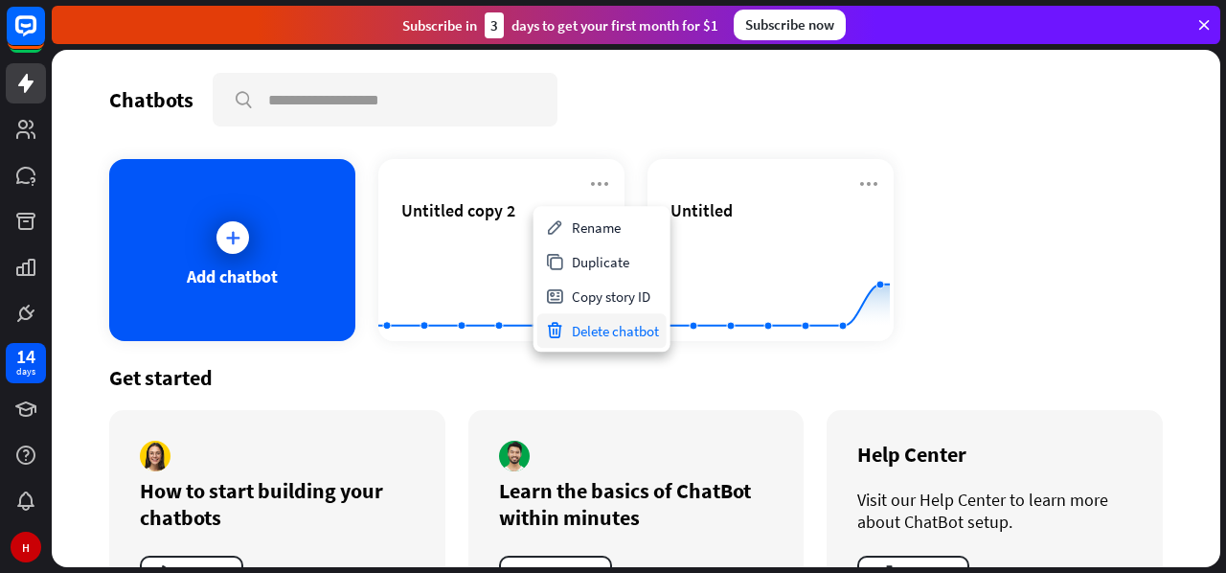
click at [603, 329] on div "Delete chatbot" at bounding box center [601, 330] width 129 height 34
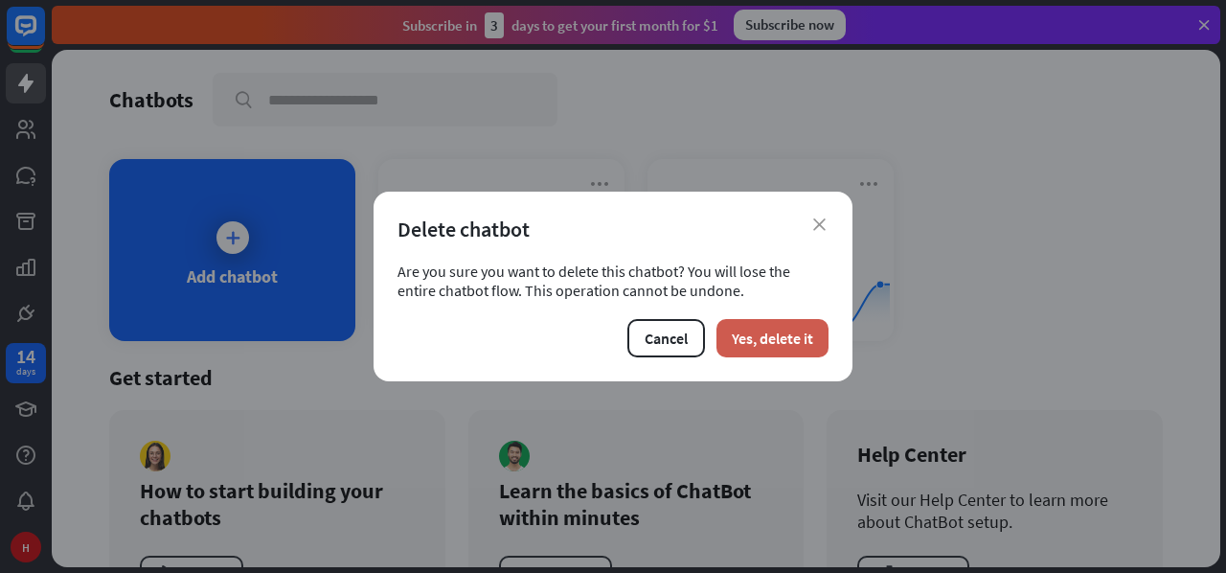
click at [745, 344] on button "Yes, delete it" at bounding box center [772, 338] width 112 height 38
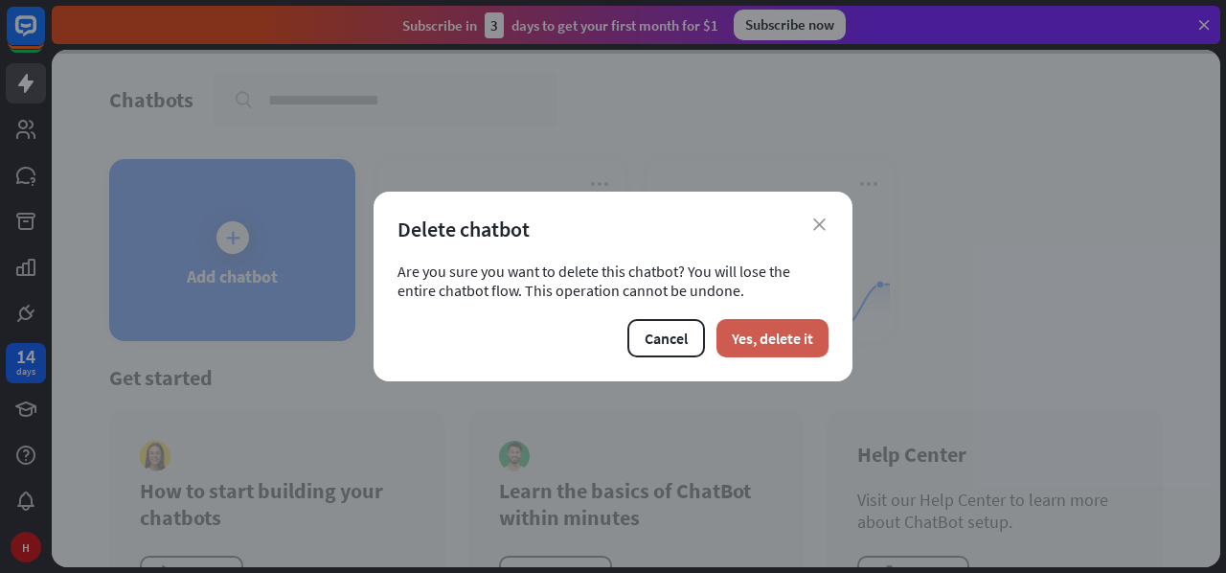
click at [745, 344] on button "Yes, delete it" at bounding box center [772, 338] width 112 height 38
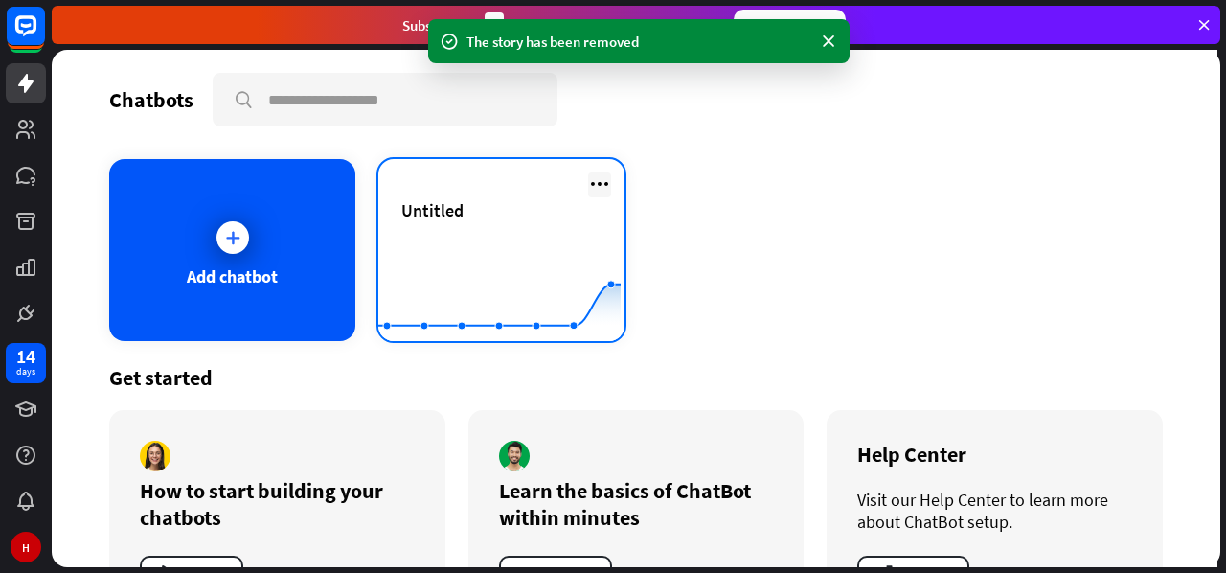
click at [601, 189] on icon at bounding box center [599, 183] width 23 height 23
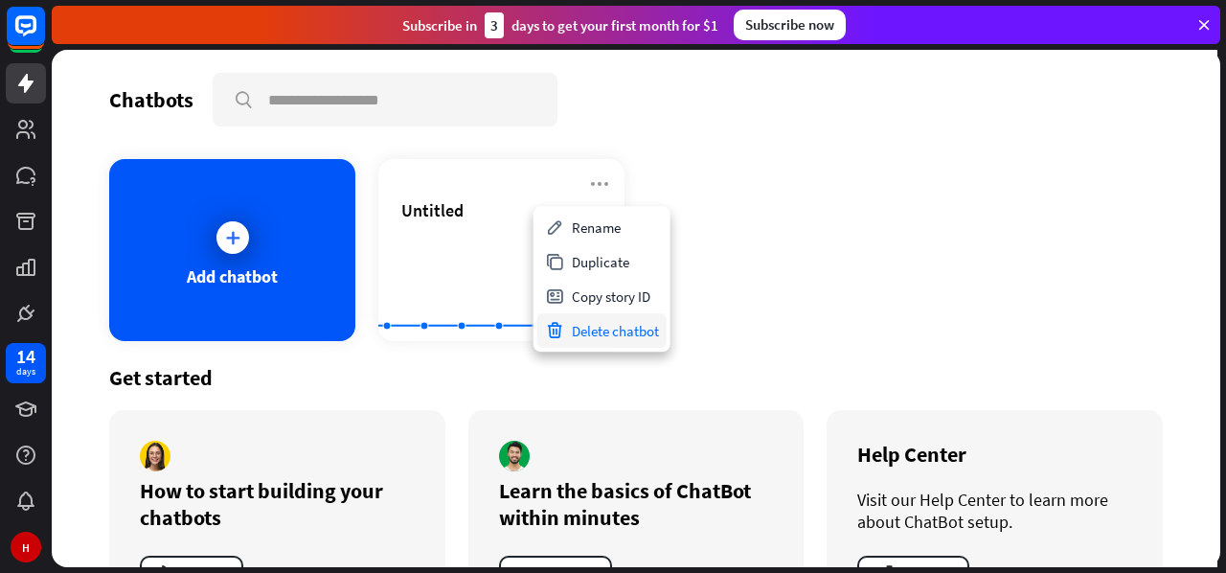
click at [586, 329] on div "Delete chatbot" at bounding box center [601, 330] width 129 height 34
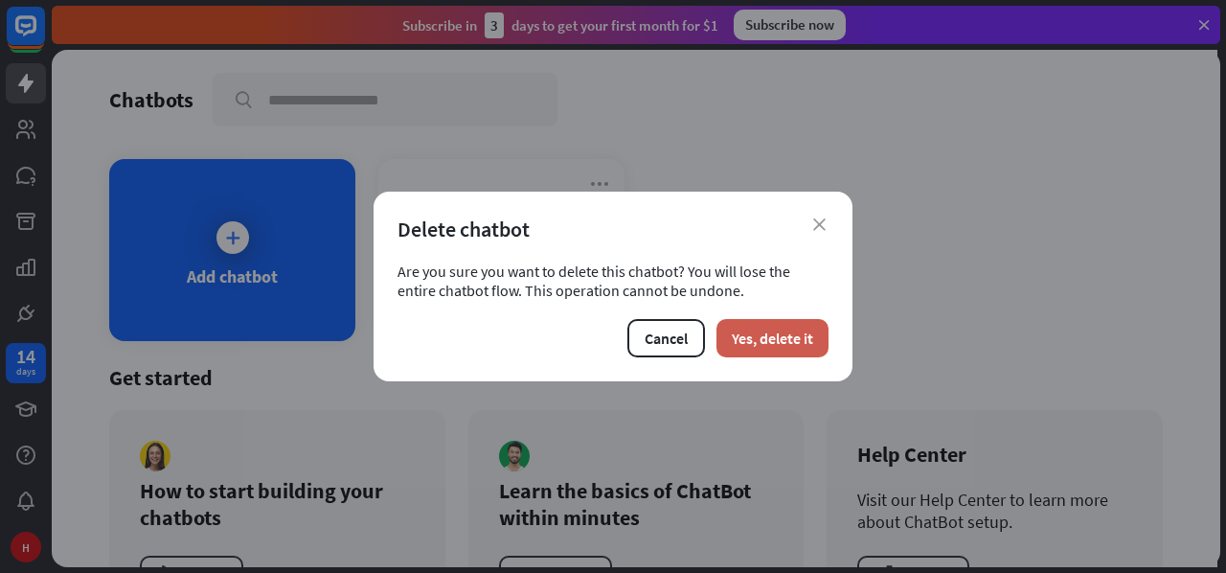
click at [760, 333] on button "Yes, delete it" at bounding box center [772, 338] width 112 height 38
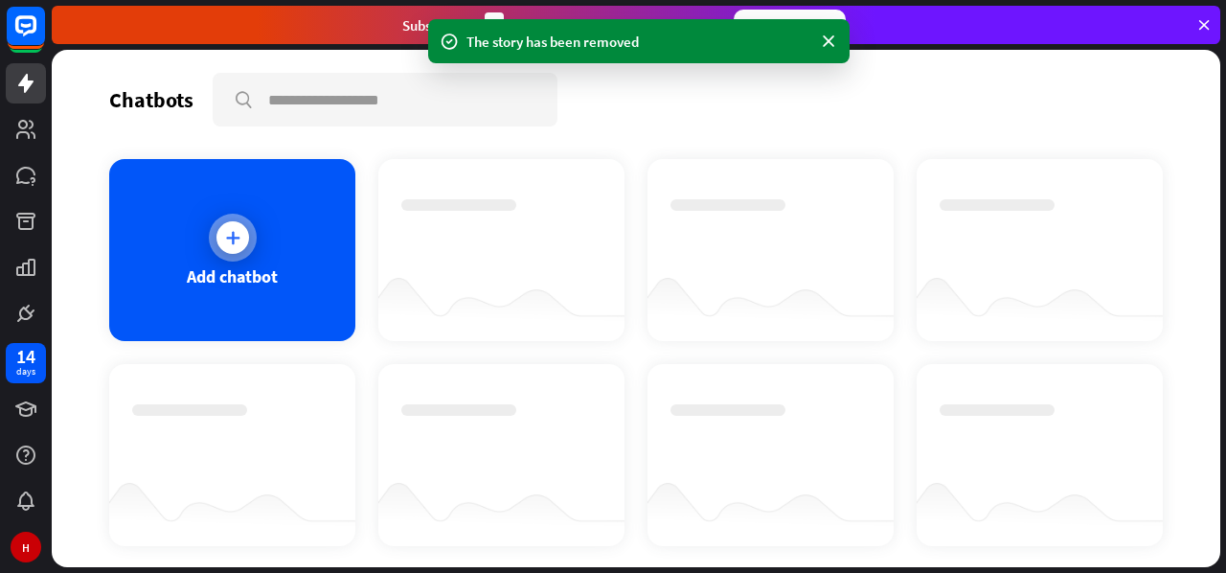
click at [227, 233] on icon at bounding box center [232, 237] width 19 height 19
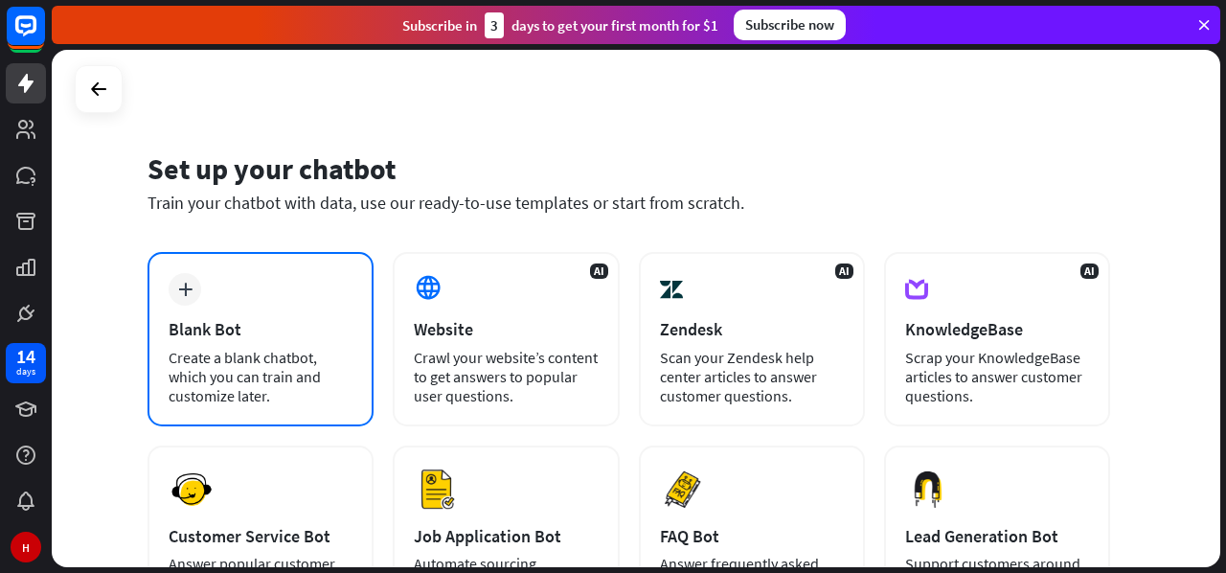
click at [187, 295] on icon "plus" at bounding box center [185, 289] width 14 height 13
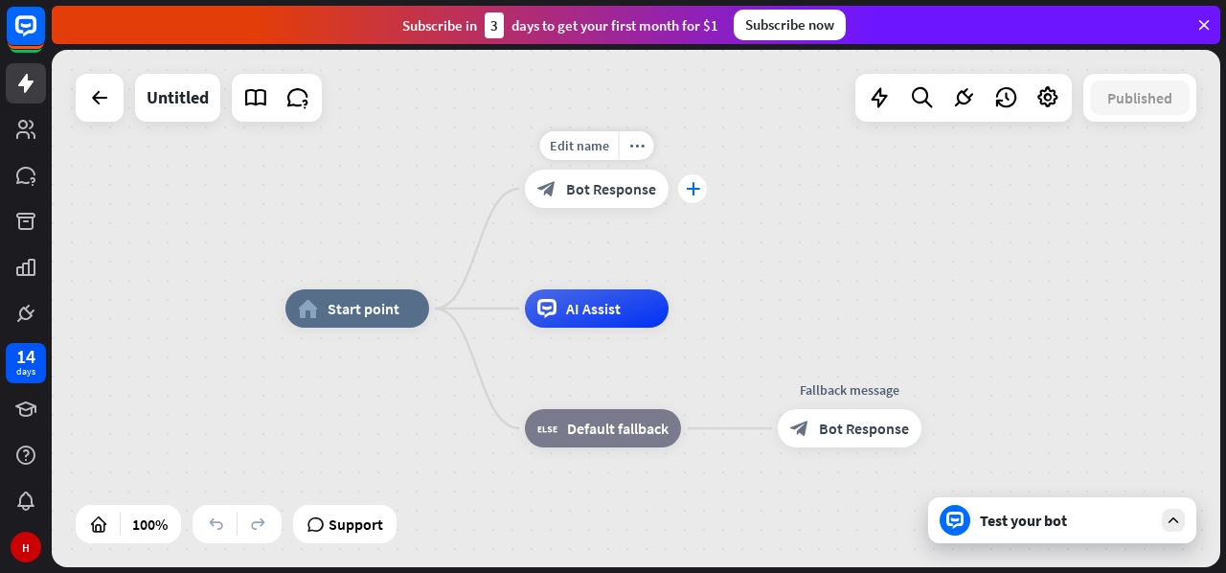
click at [692, 192] on icon "plus" at bounding box center [693, 188] width 14 height 13
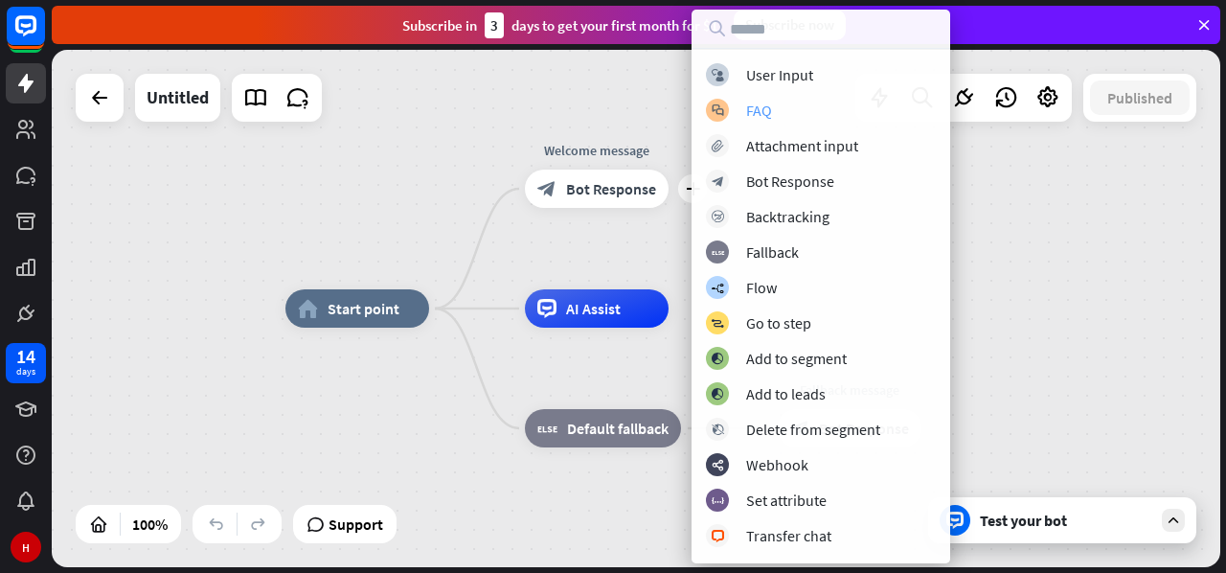
click at [762, 113] on div "FAQ" at bounding box center [759, 110] width 26 height 19
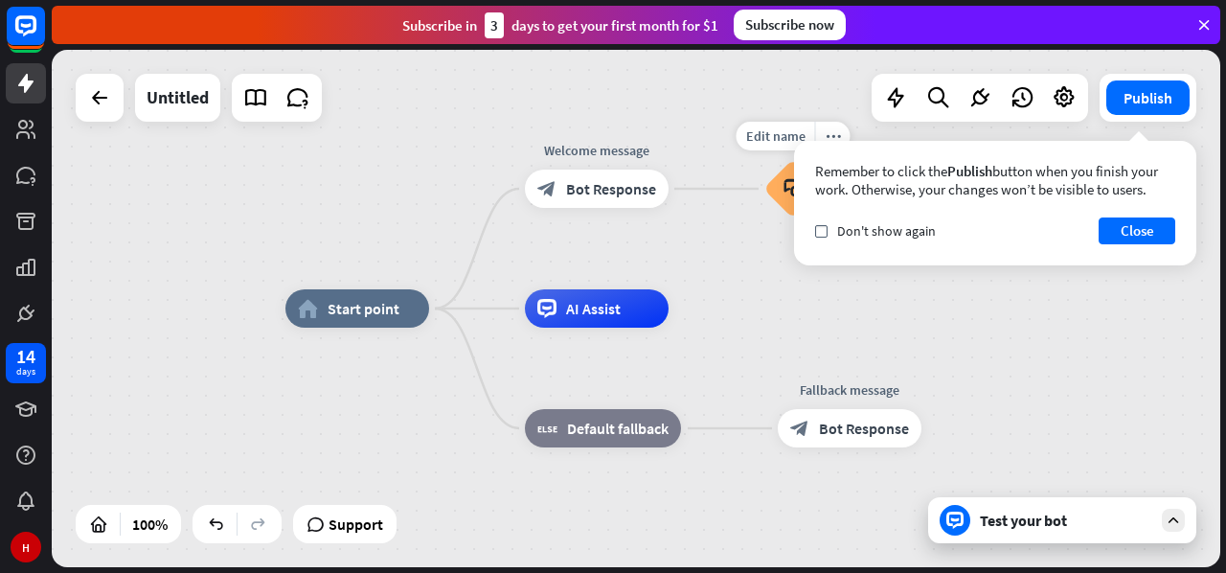
click at [764, 217] on div "Edit name more_horiz plus block_faq" at bounding box center [792, 188] width 57 height 57
click at [1130, 226] on button "Close" at bounding box center [1137, 230] width 77 height 27
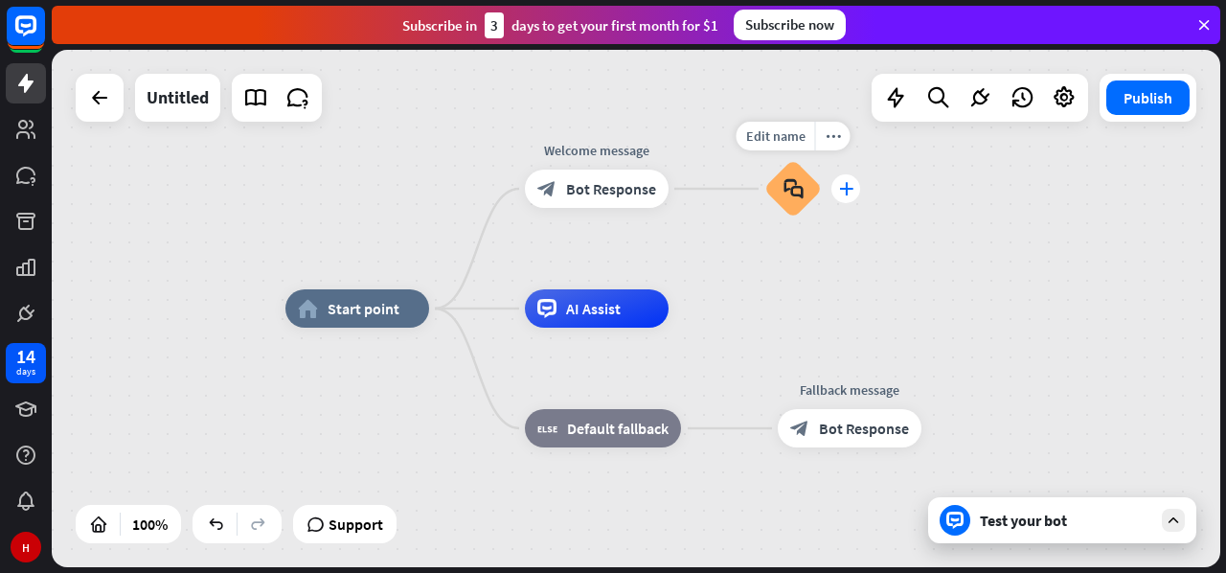
click at [846, 193] on icon "plus" at bounding box center [846, 188] width 14 height 13
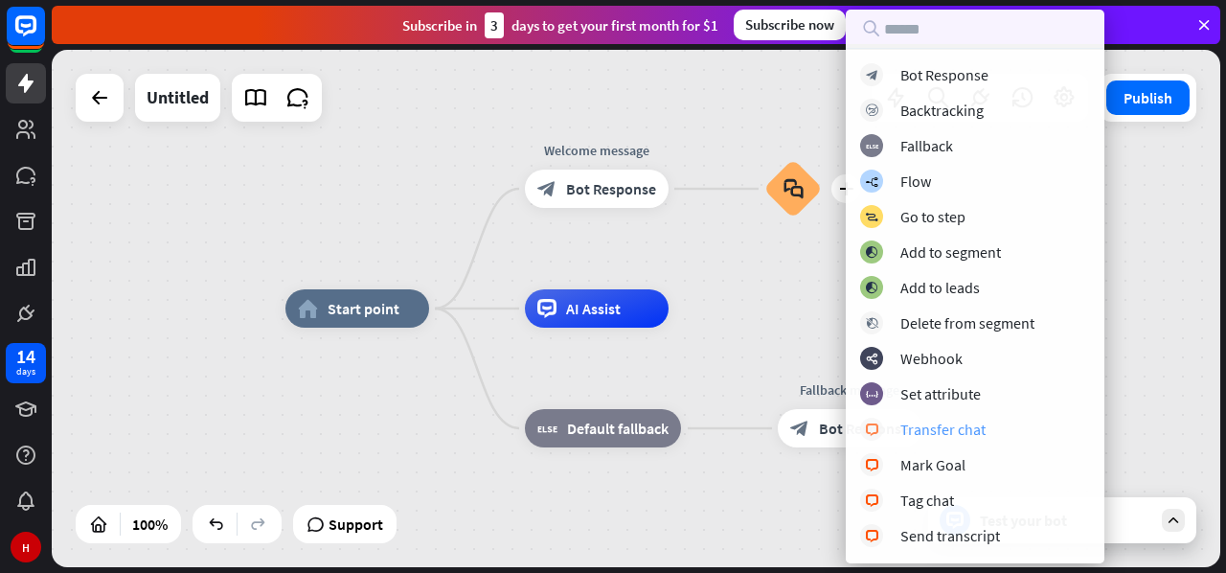
click at [1019, 436] on div "block_livechat Transfer chat" at bounding box center [975, 429] width 230 height 23
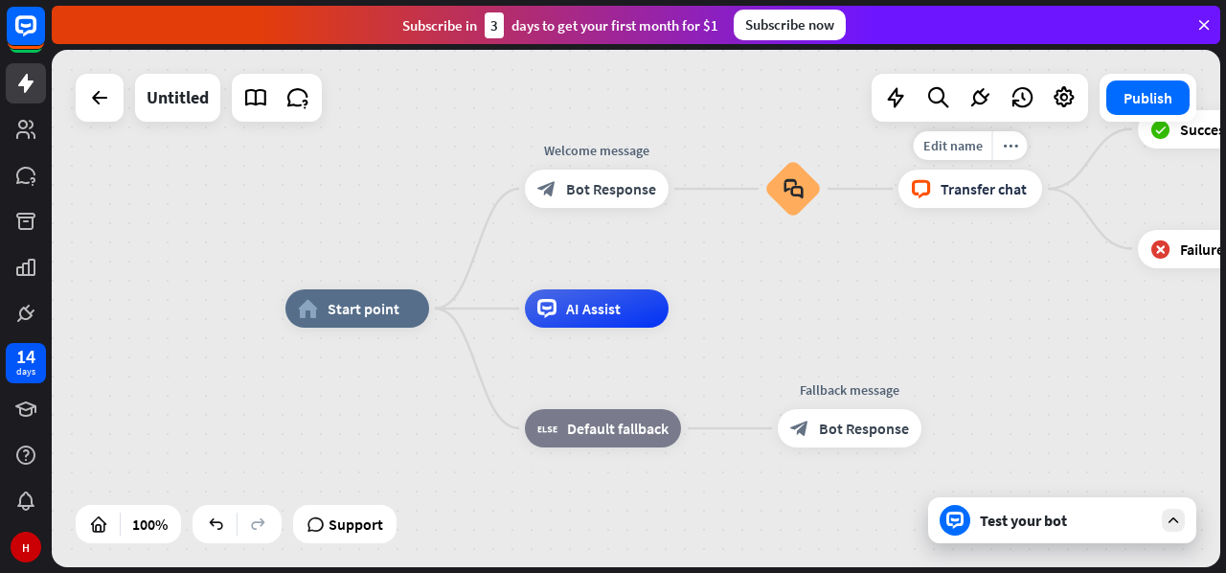
click at [937, 200] on div "block_livechat Transfer chat" at bounding box center [970, 189] width 144 height 38
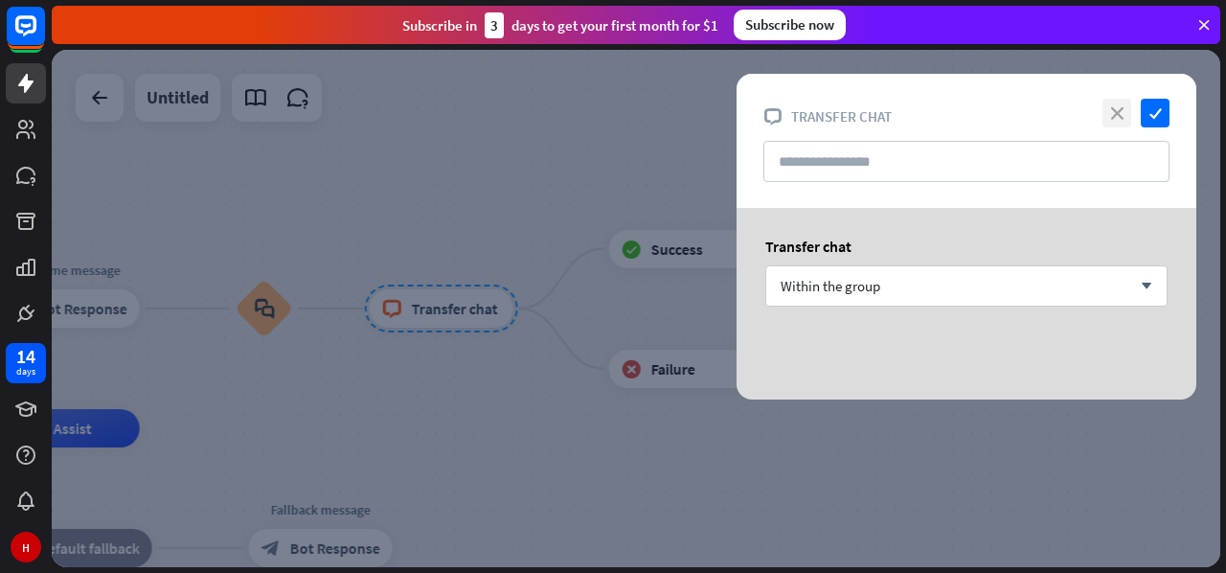
click at [1122, 110] on icon "close" at bounding box center [1116, 113] width 29 height 29
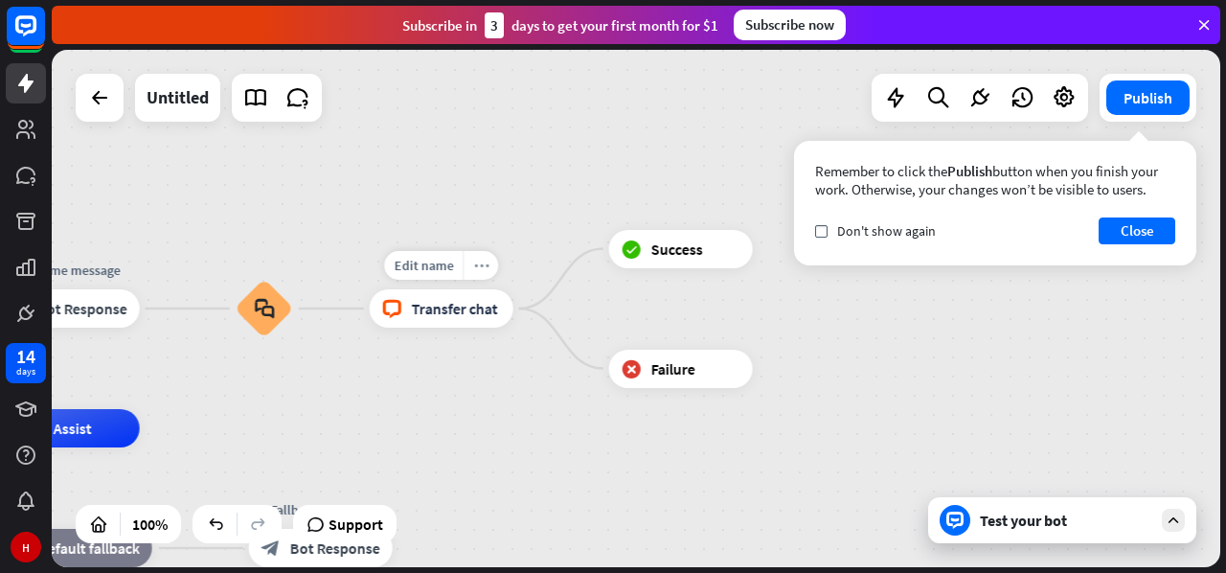
click at [487, 271] on icon "more_horiz" at bounding box center [480, 266] width 15 height 14
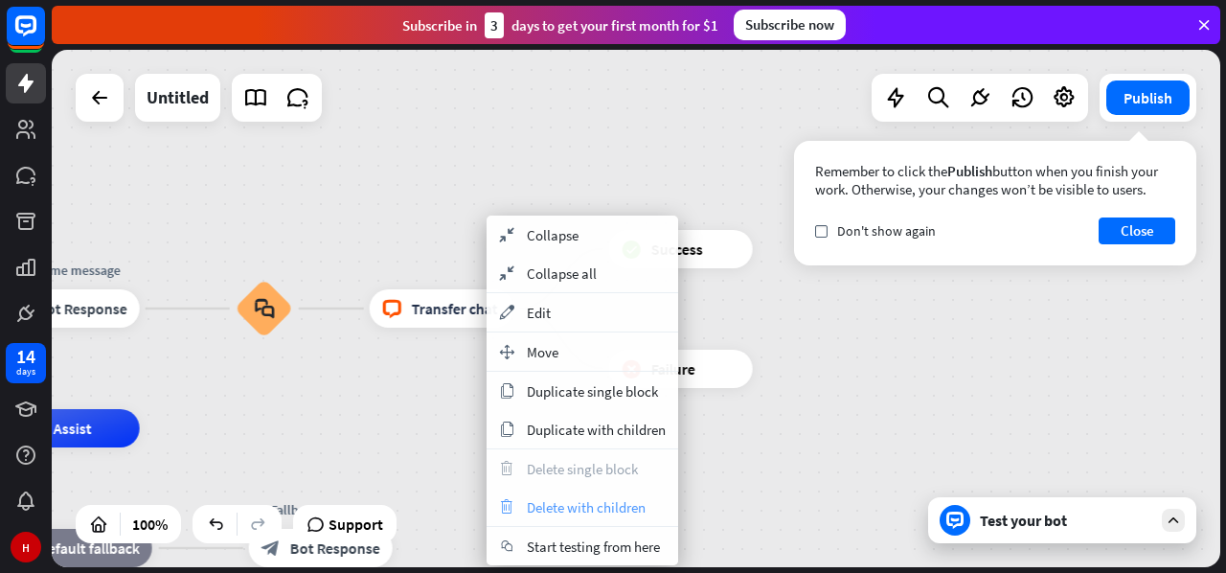
click at [546, 499] on span "Delete with children" at bounding box center [586, 507] width 119 height 18
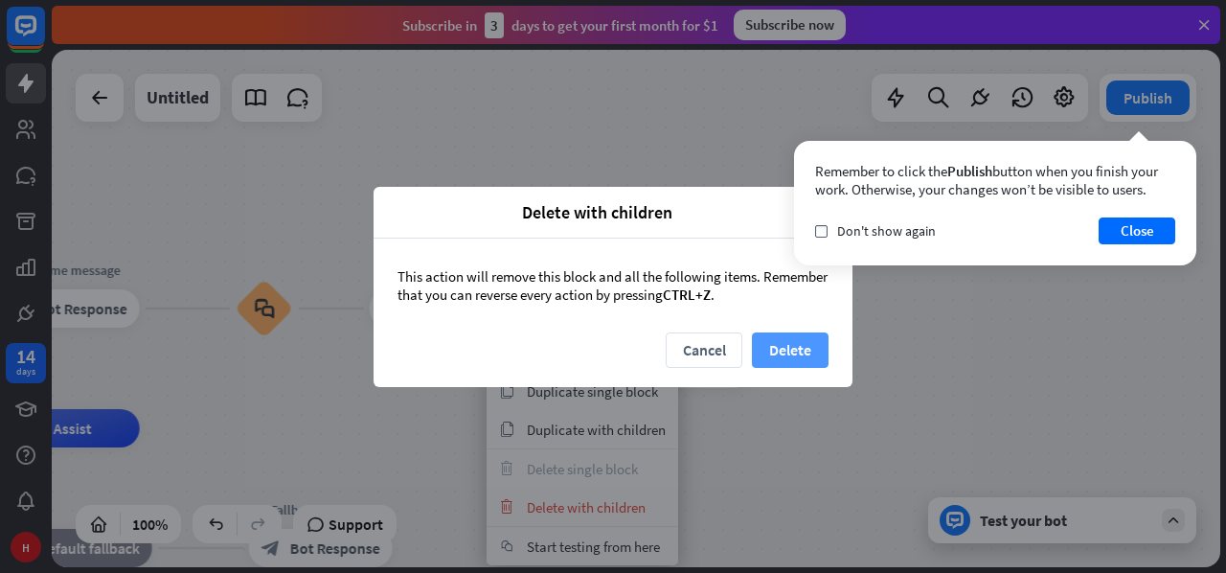
click at [765, 351] on button "Delete" at bounding box center [790, 349] width 77 height 35
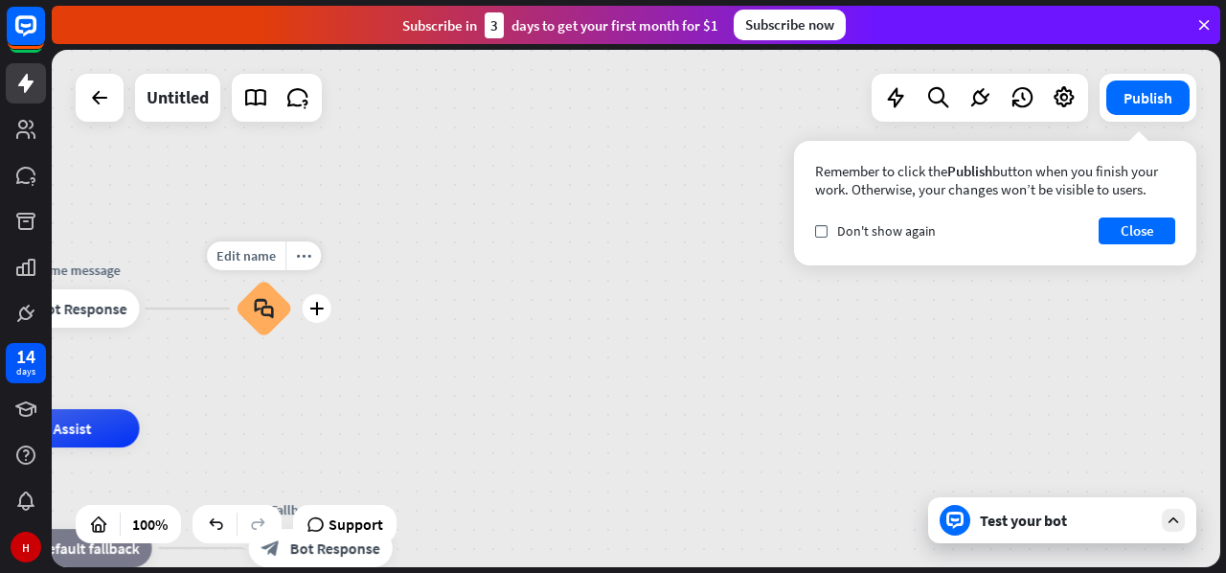
click at [259, 302] on icon "block_faq" at bounding box center [264, 308] width 20 height 21
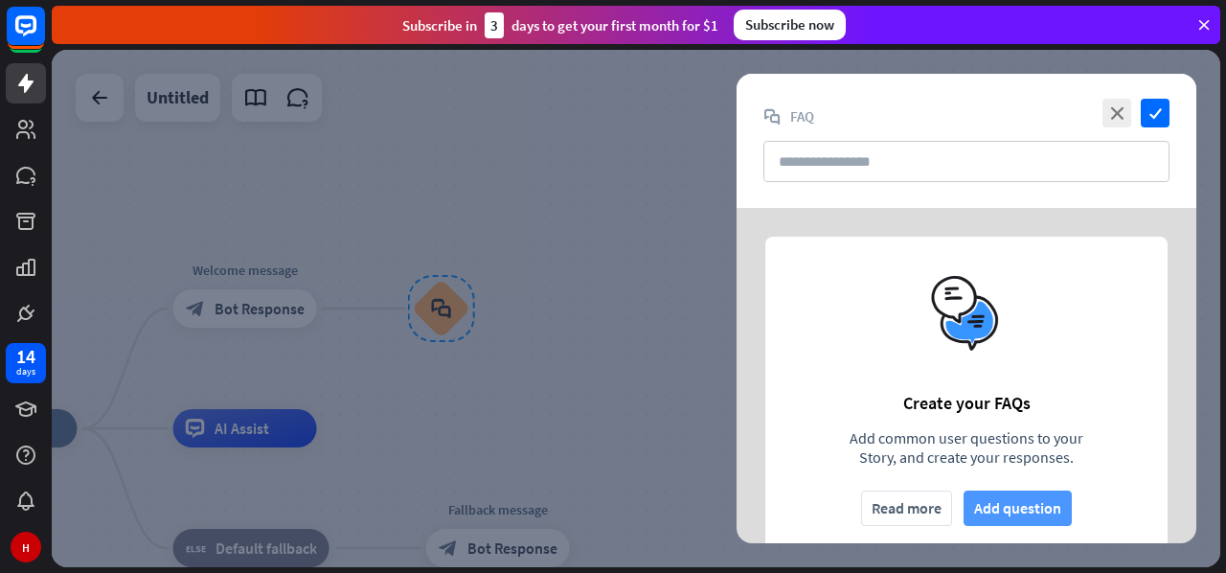
click at [1008, 510] on button "Add question" at bounding box center [1018, 507] width 108 height 35
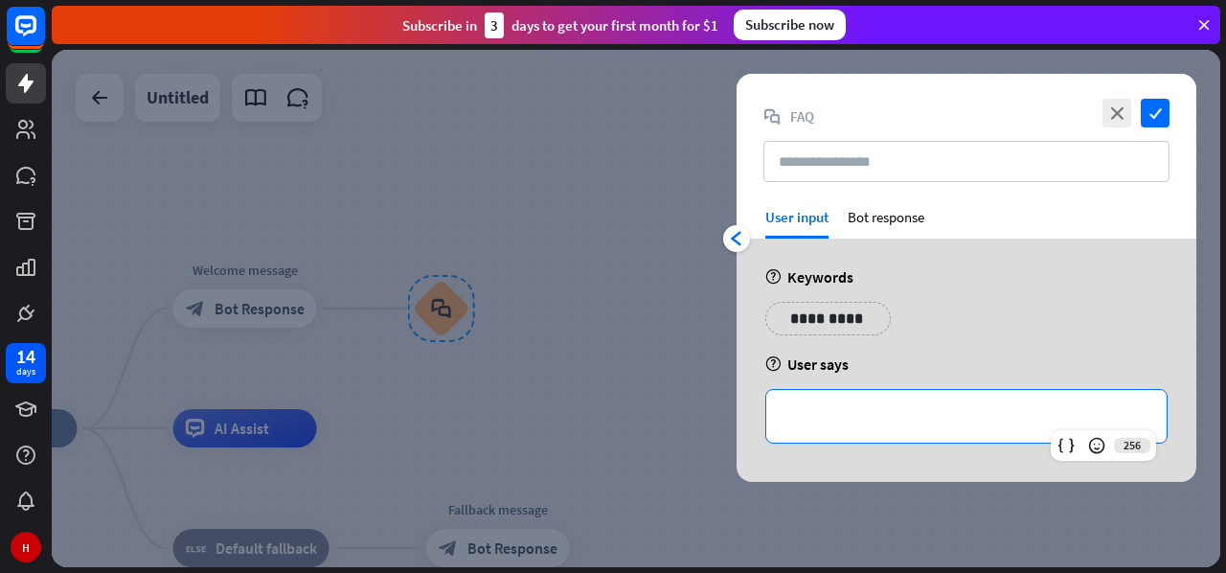
click at [814, 417] on p "**********" at bounding box center [966, 416] width 362 height 24
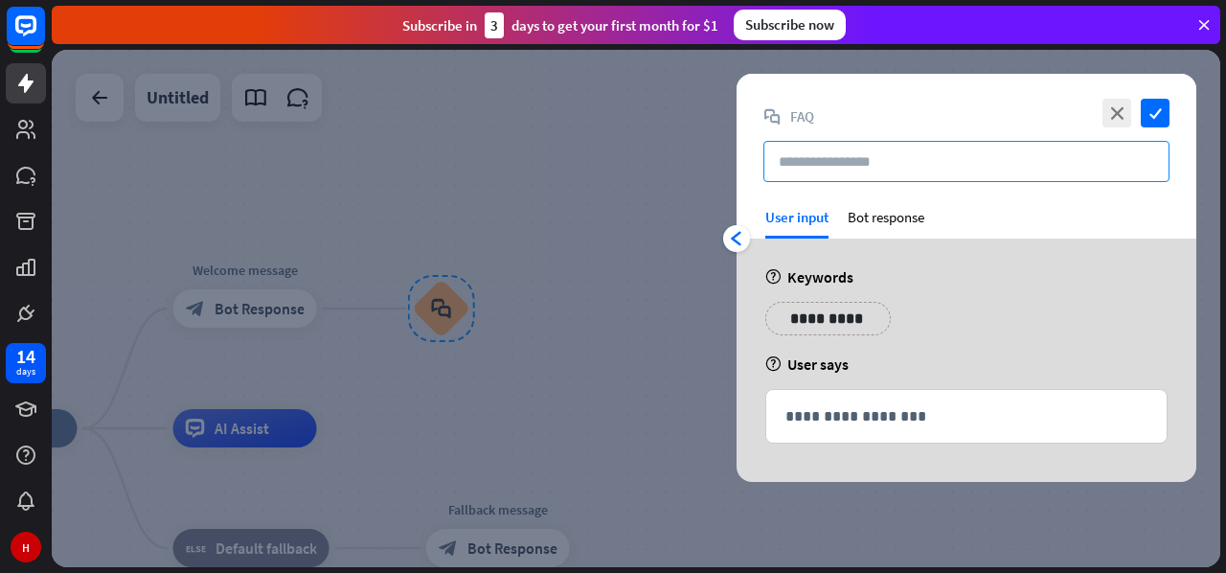
click at [824, 158] on input "text" at bounding box center [966, 161] width 406 height 41
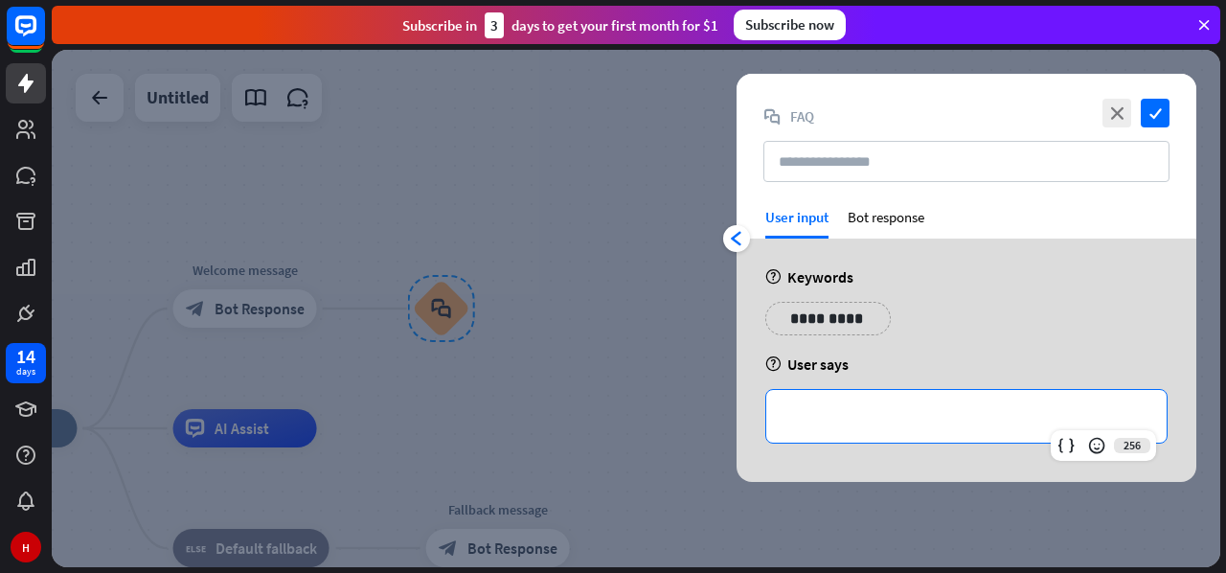
click at [833, 424] on p "**********" at bounding box center [966, 416] width 362 height 24
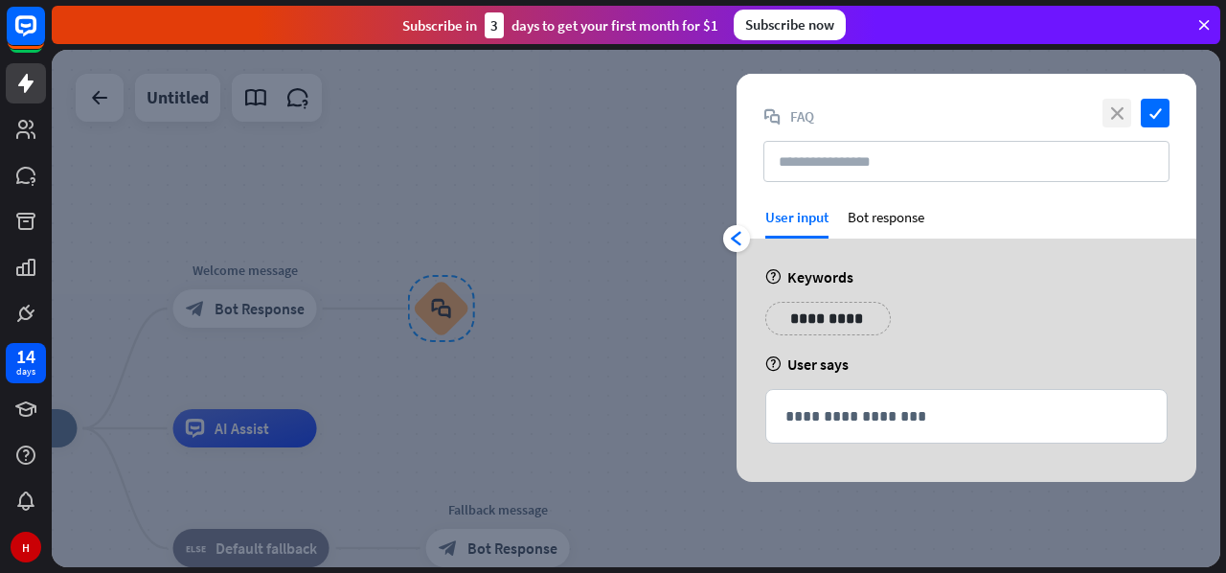
click at [1123, 115] on icon "close" at bounding box center [1116, 113] width 29 height 29
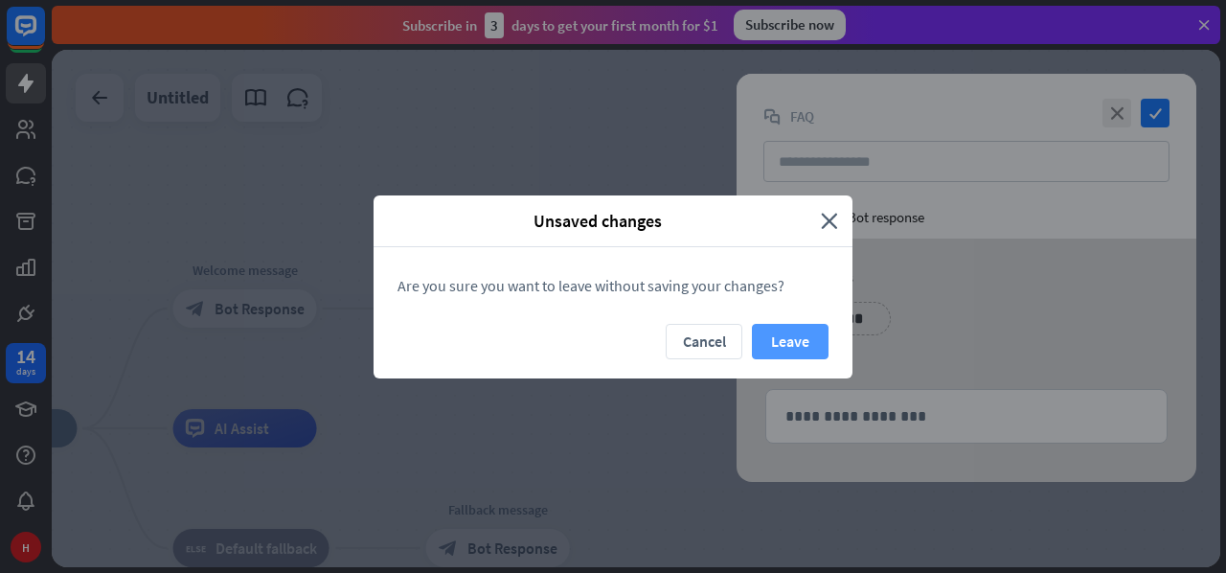
click at [790, 336] on button "Leave" at bounding box center [790, 341] width 77 height 35
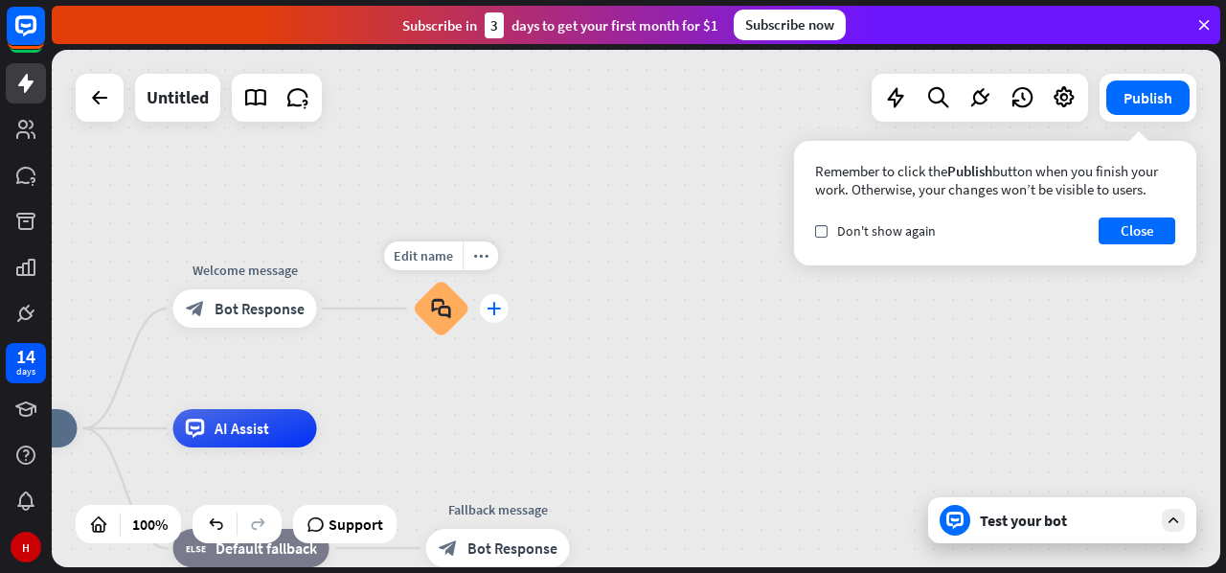
click at [494, 313] on icon "plus" at bounding box center [494, 308] width 14 height 13
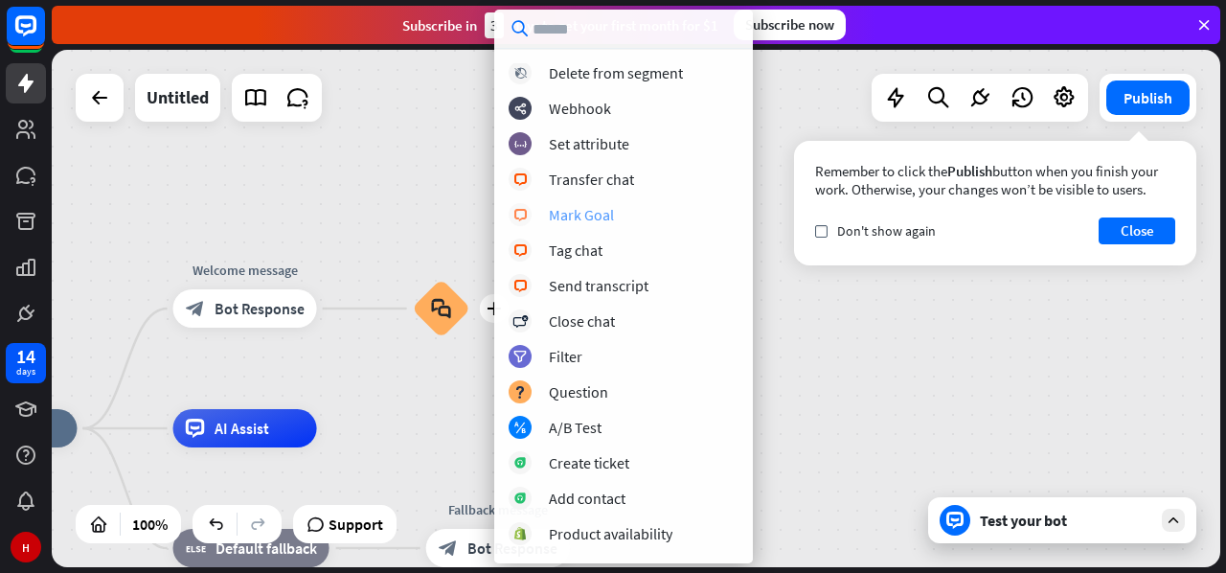
scroll to position [252, 0]
click at [572, 395] on div "Question" at bounding box center [578, 389] width 59 height 19
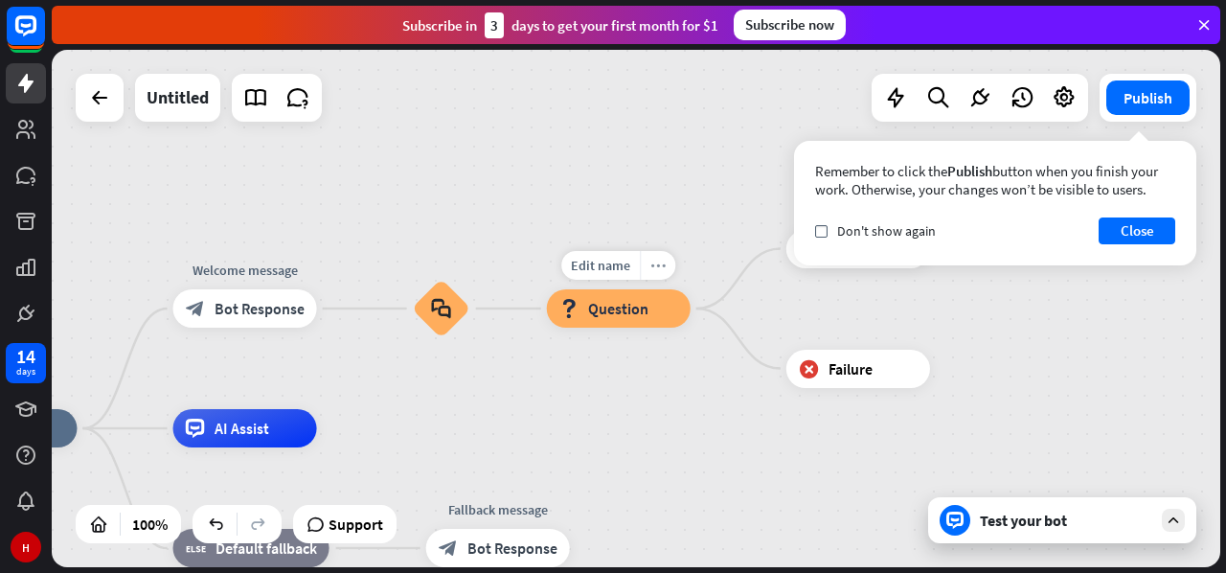
click at [662, 274] on div "more_horiz" at bounding box center [657, 265] width 35 height 29
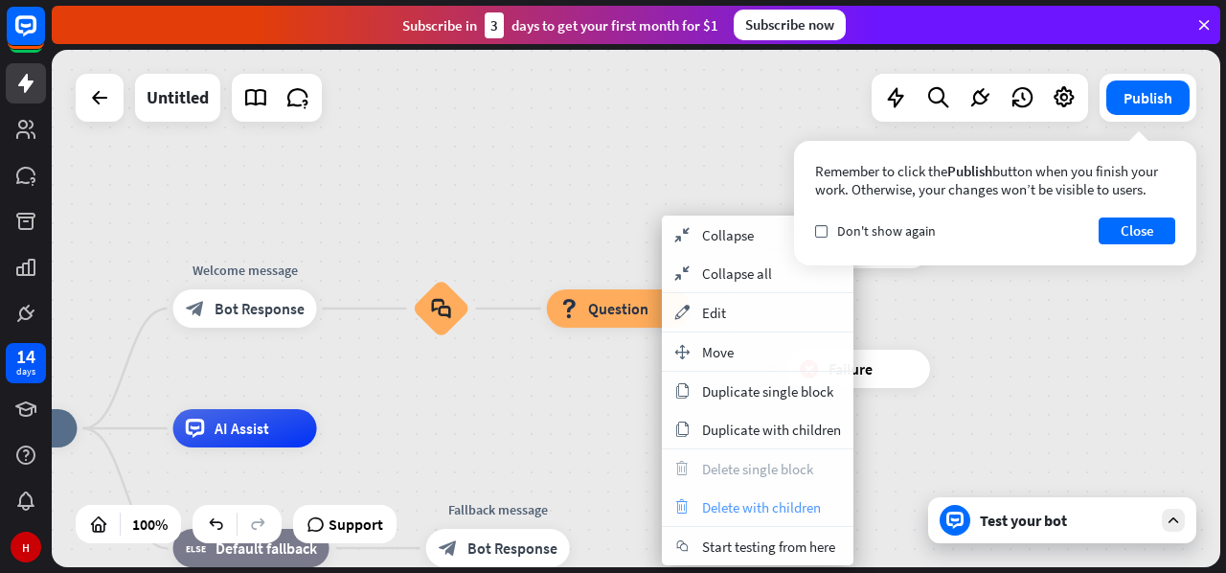
click at [749, 506] on span "Delete with children" at bounding box center [761, 507] width 119 height 18
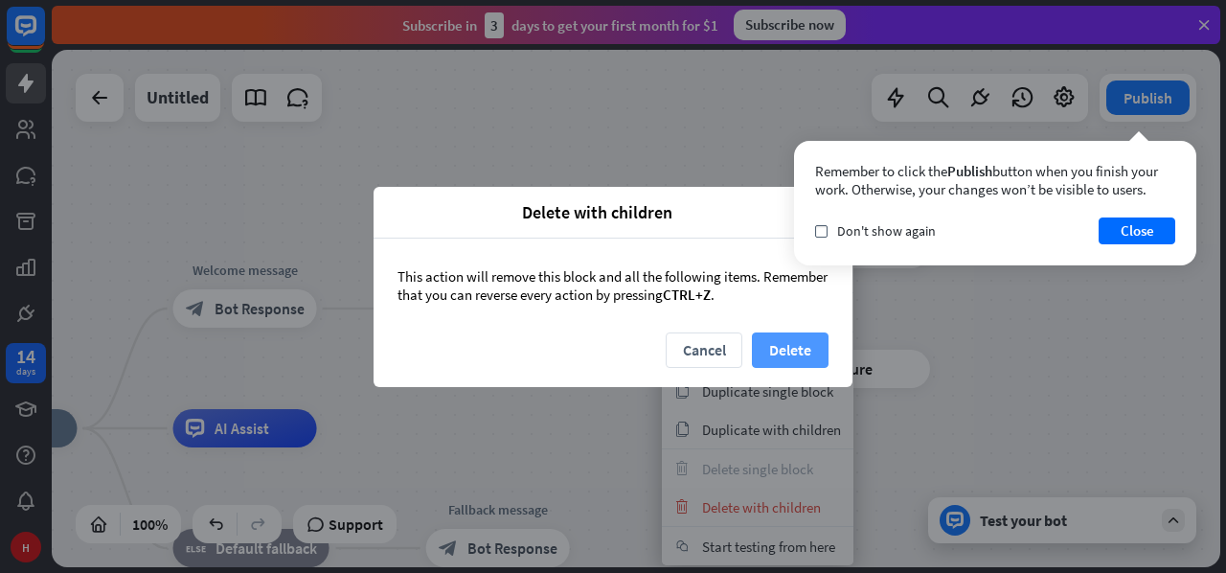
click at [780, 347] on button "Delete" at bounding box center [790, 349] width 77 height 35
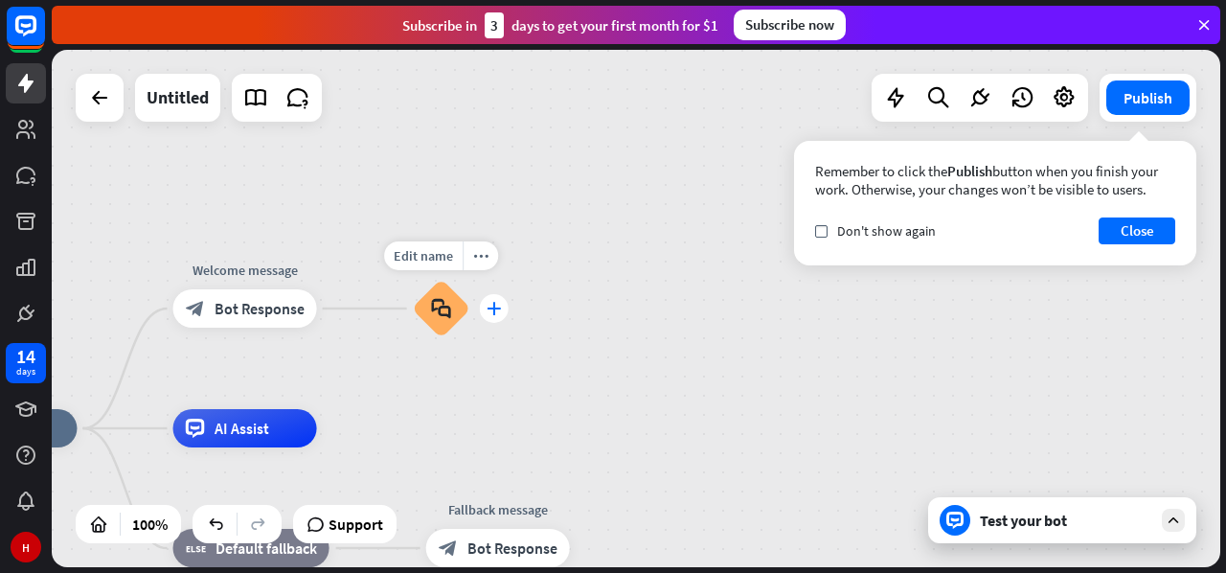
click at [493, 309] on icon "plus" at bounding box center [494, 308] width 14 height 13
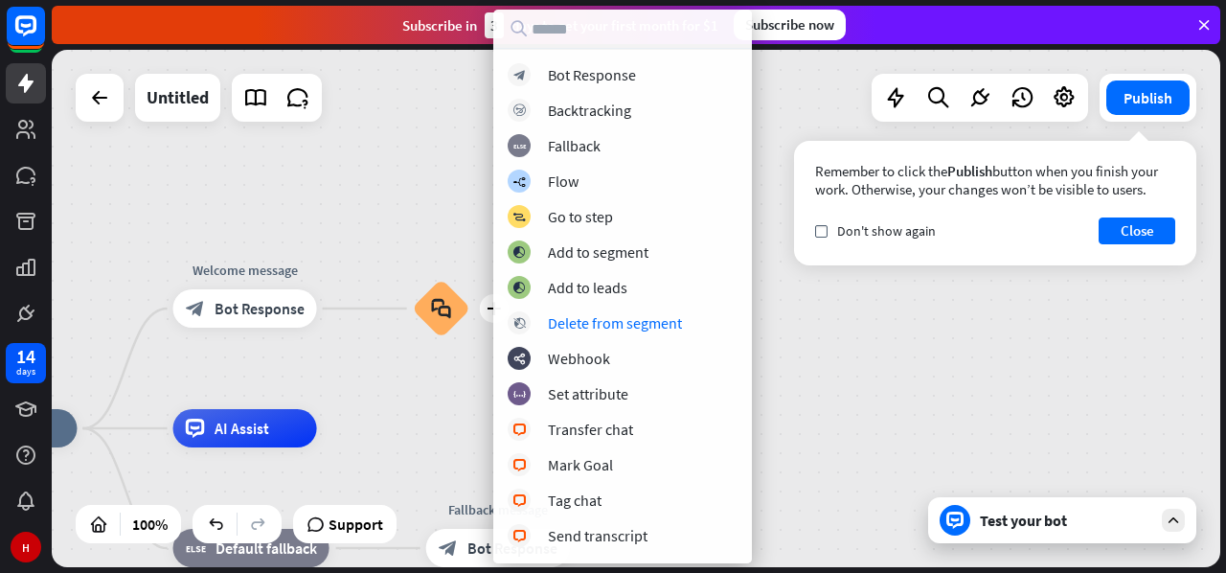
click at [775, 312] on div "home_2 Start point Welcome message block_bot_response Bot Response plus block_f…" at bounding box center [636, 308] width 1168 height 517
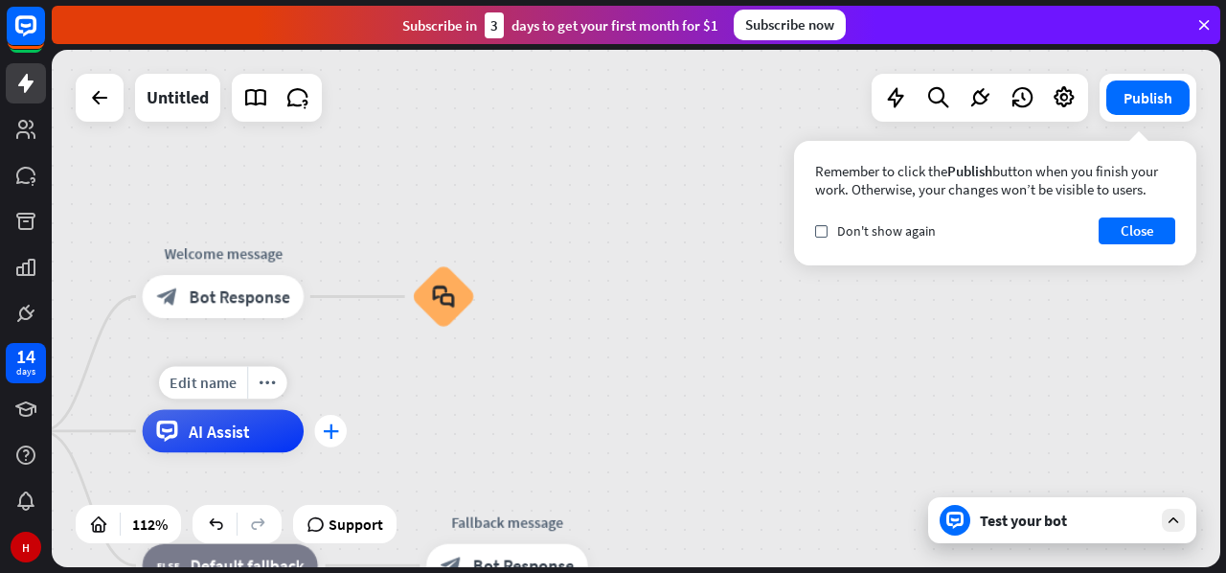
click at [338, 434] on div "plus" at bounding box center [330, 431] width 33 height 33
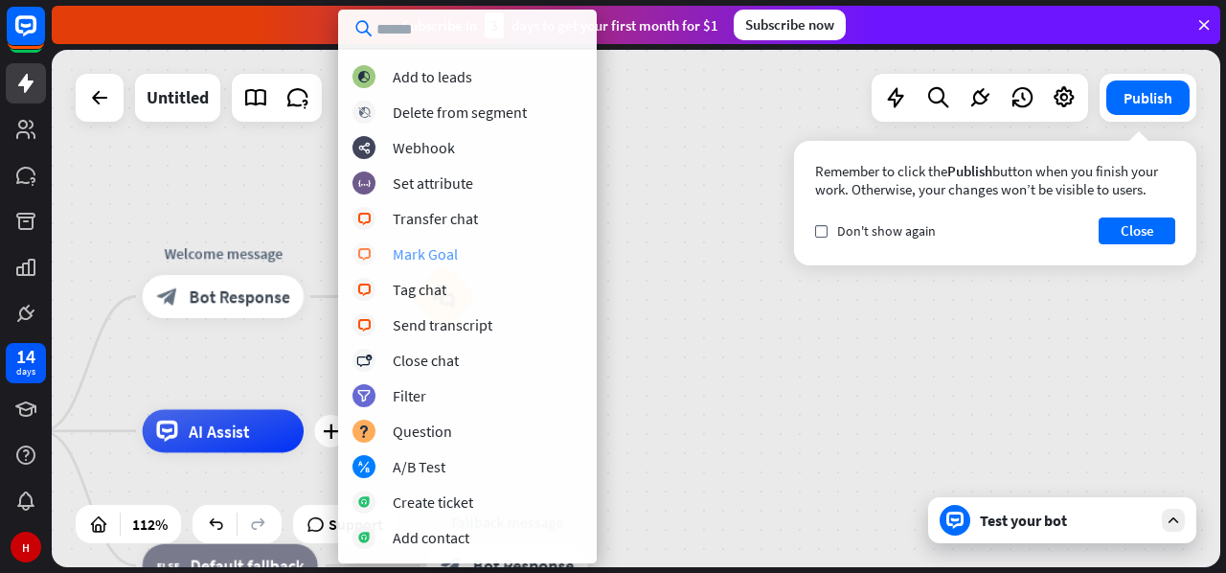
scroll to position [213, 0]
click at [435, 474] on div "block_ab_testing A/B Test" at bounding box center [467, 464] width 230 height 23
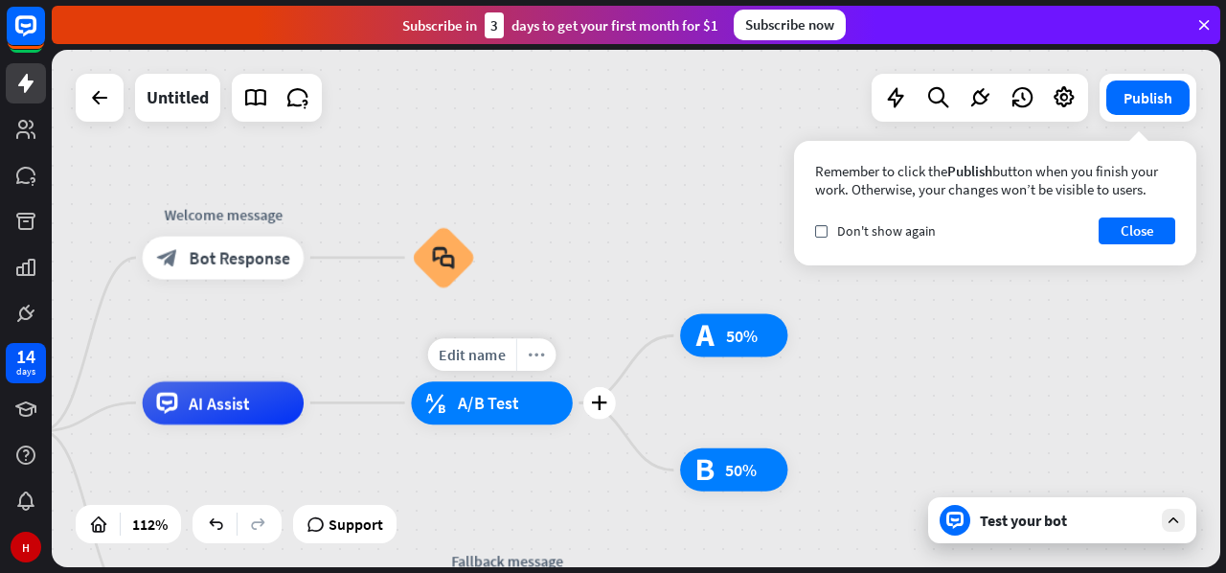
click at [537, 363] on div "more_horiz" at bounding box center [536, 354] width 40 height 33
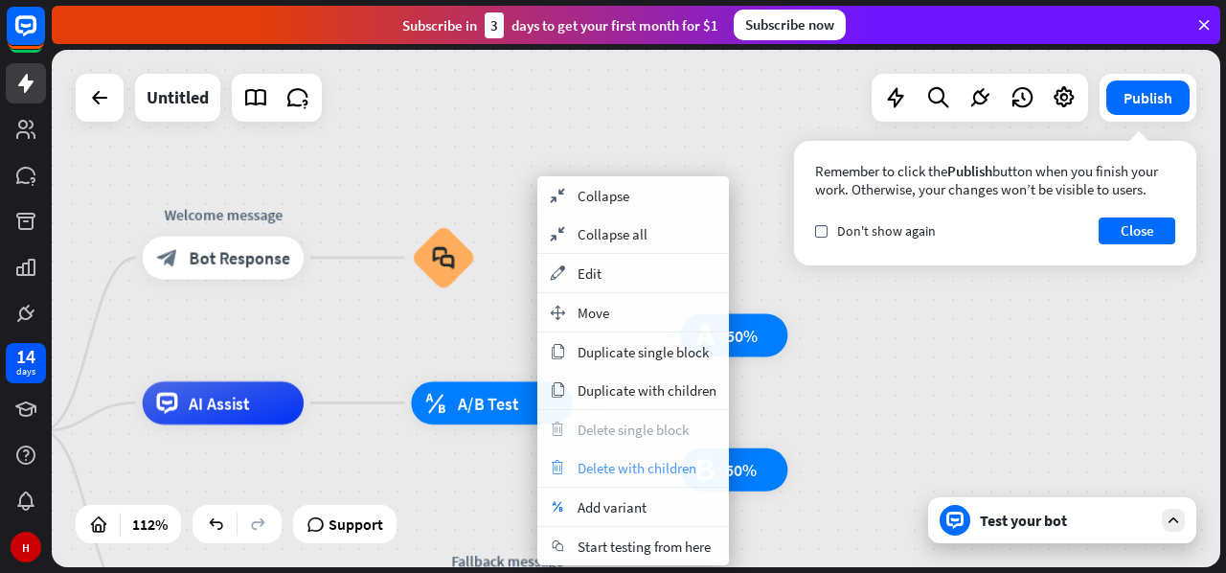
click at [600, 469] on span "Delete with children" at bounding box center [637, 468] width 119 height 18
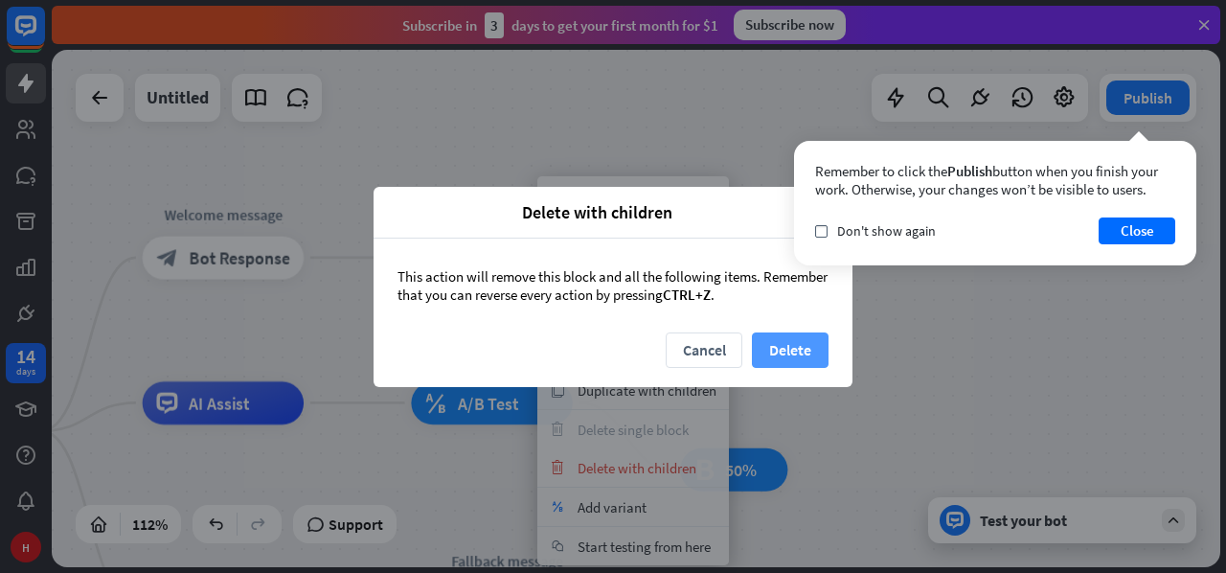
click at [782, 353] on button "Delete" at bounding box center [790, 349] width 77 height 35
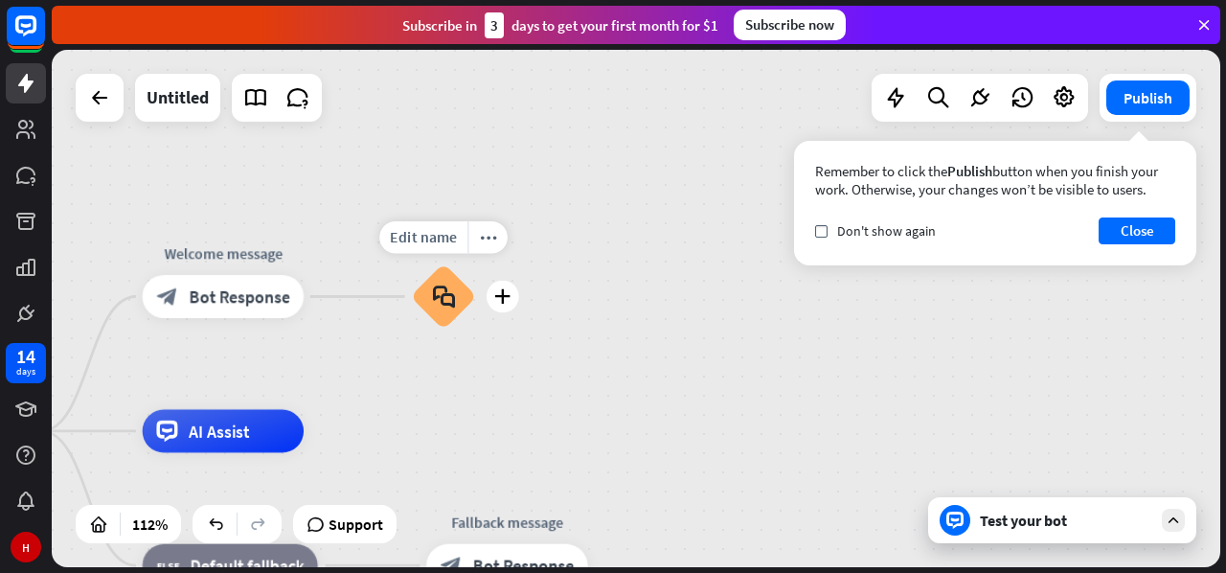
click at [445, 298] on icon "block_faq" at bounding box center [443, 296] width 23 height 24
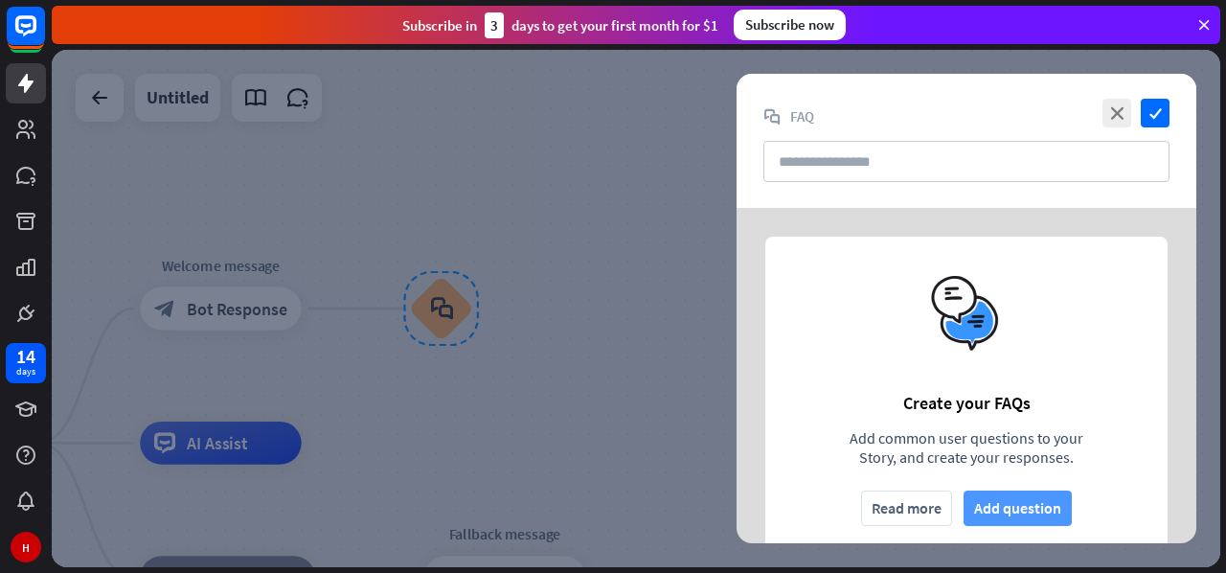
click at [1001, 502] on button "Add question" at bounding box center [1018, 507] width 108 height 35
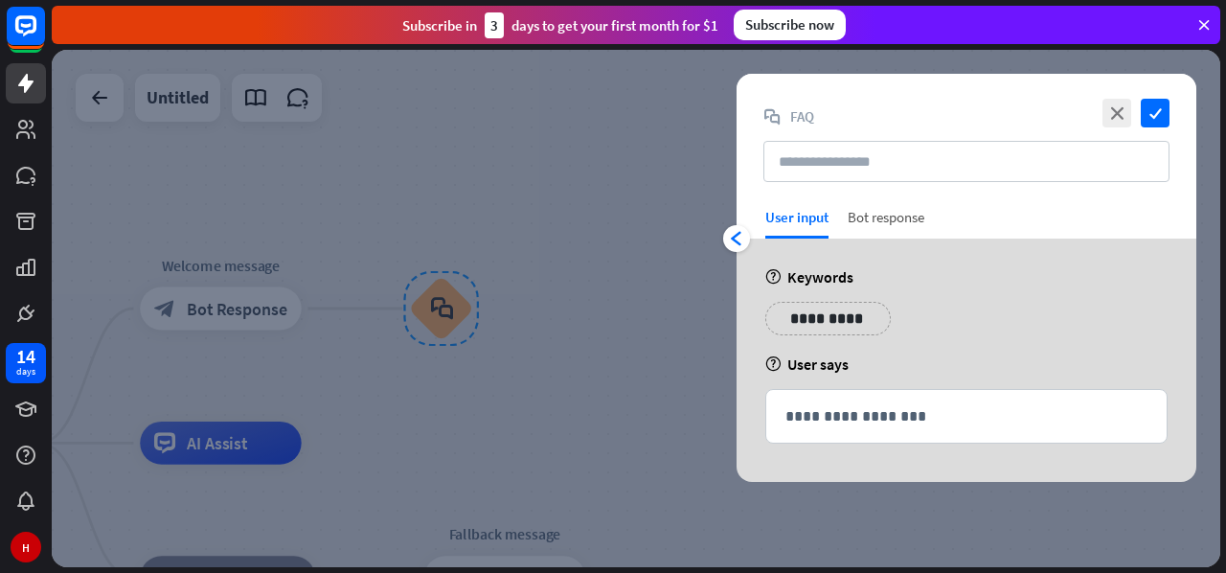
click at [875, 223] on div "Bot response" at bounding box center [886, 223] width 77 height 31
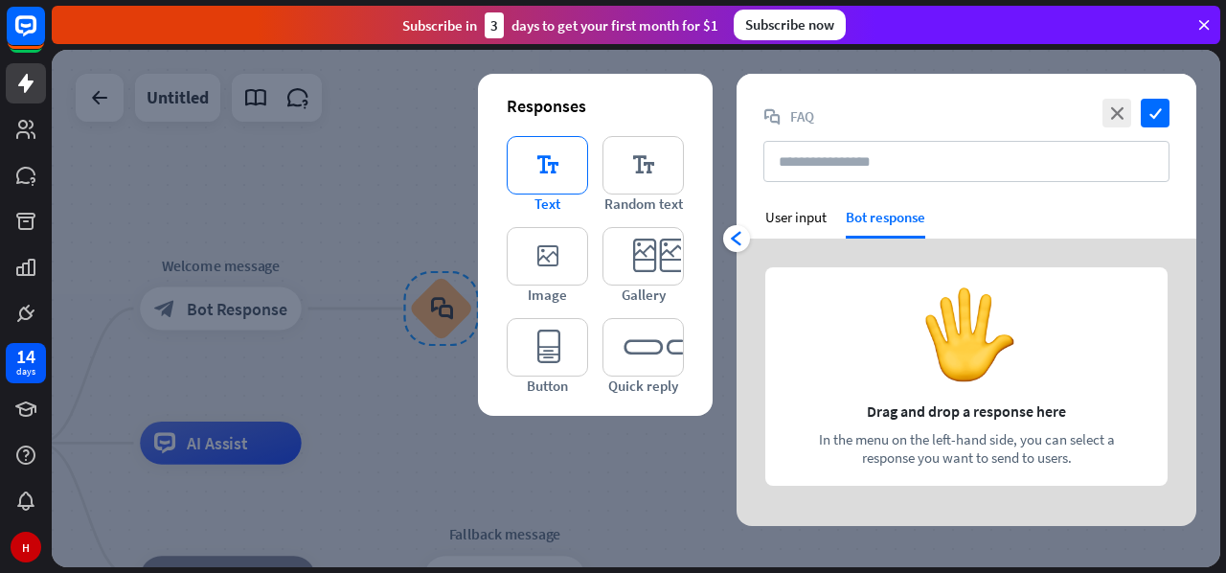
click at [551, 160] on icon "editor_text" at bounding box center [547, 165] width 81 height 58
